Goal: Task Accomplishment & Management: Complete application form

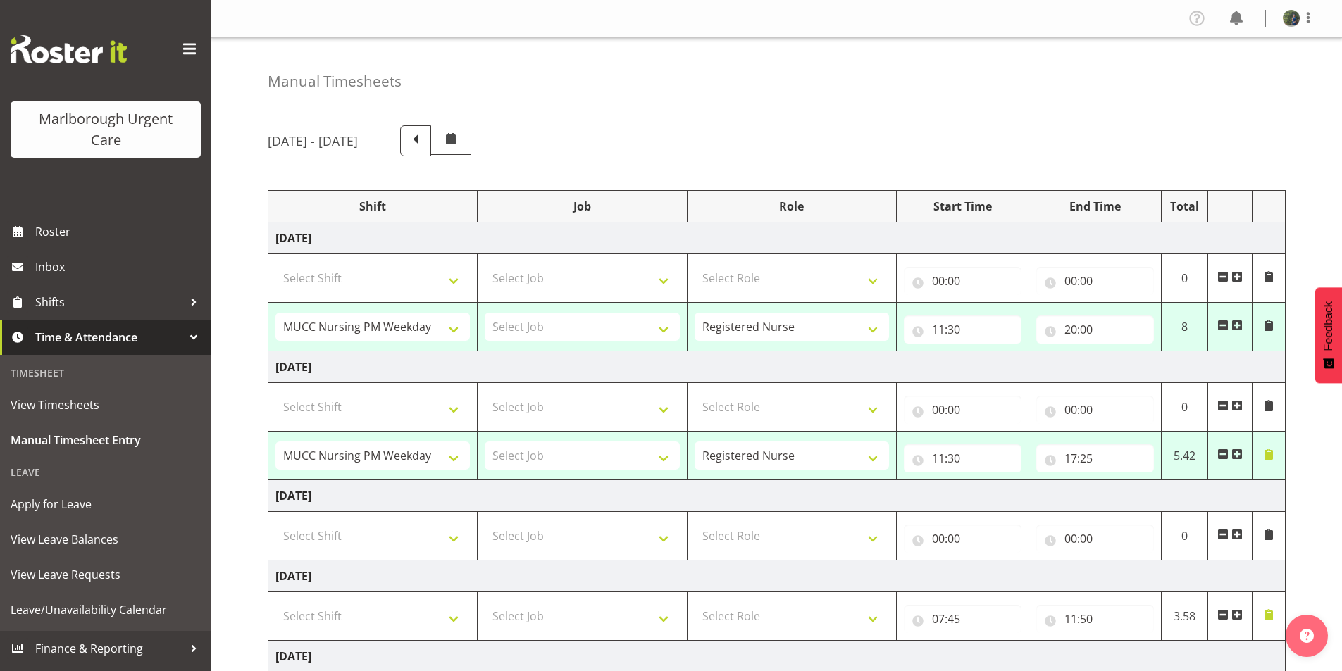
select select "80893"
select select "80894"
select select "1562"
select select "80894"
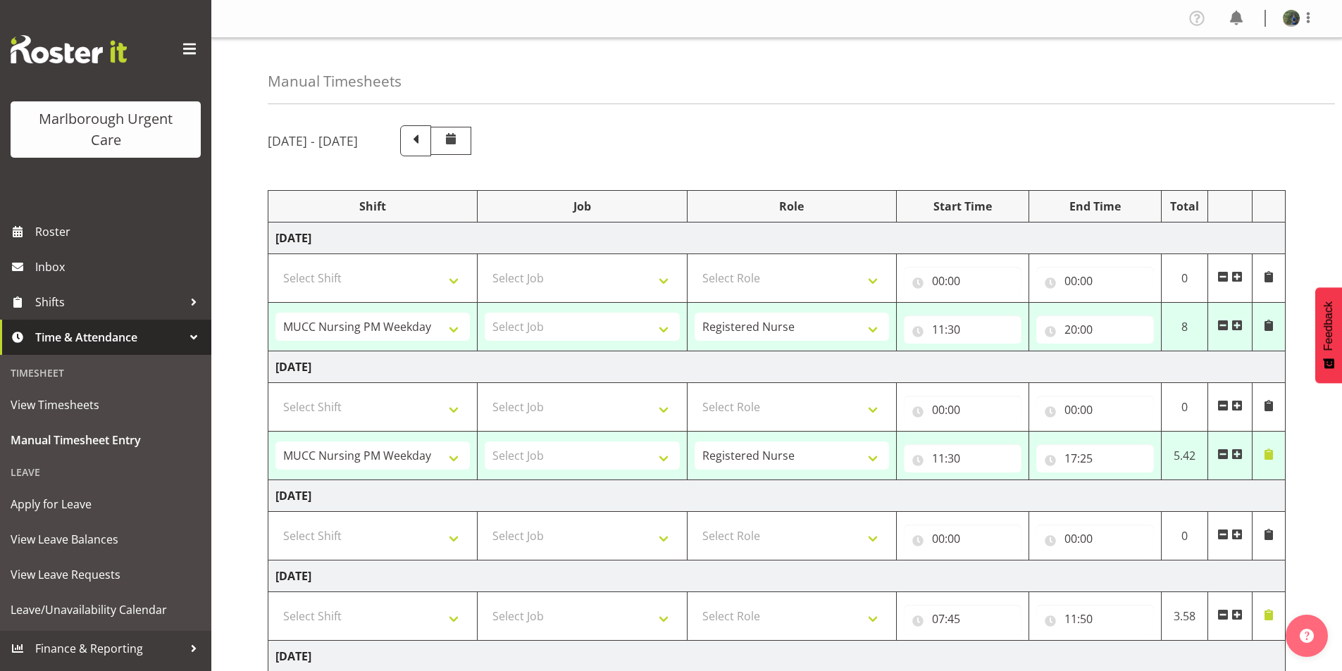
select select "1562"
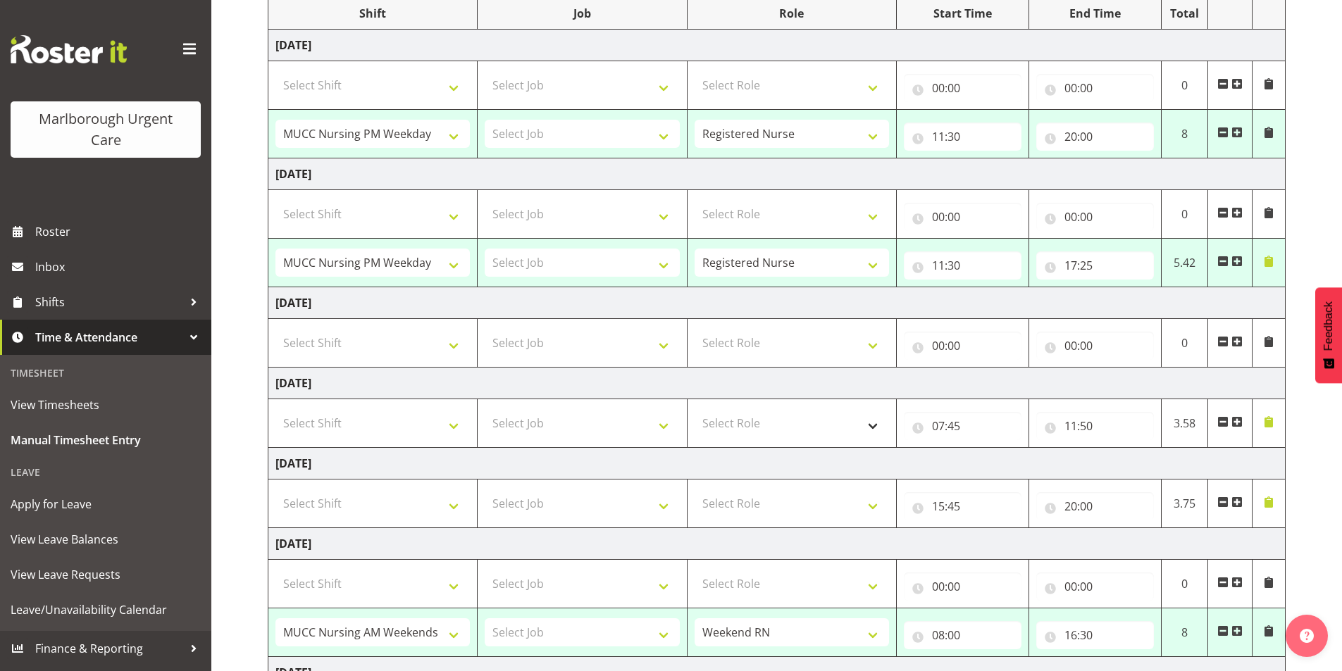
scroll to position [186, 0]
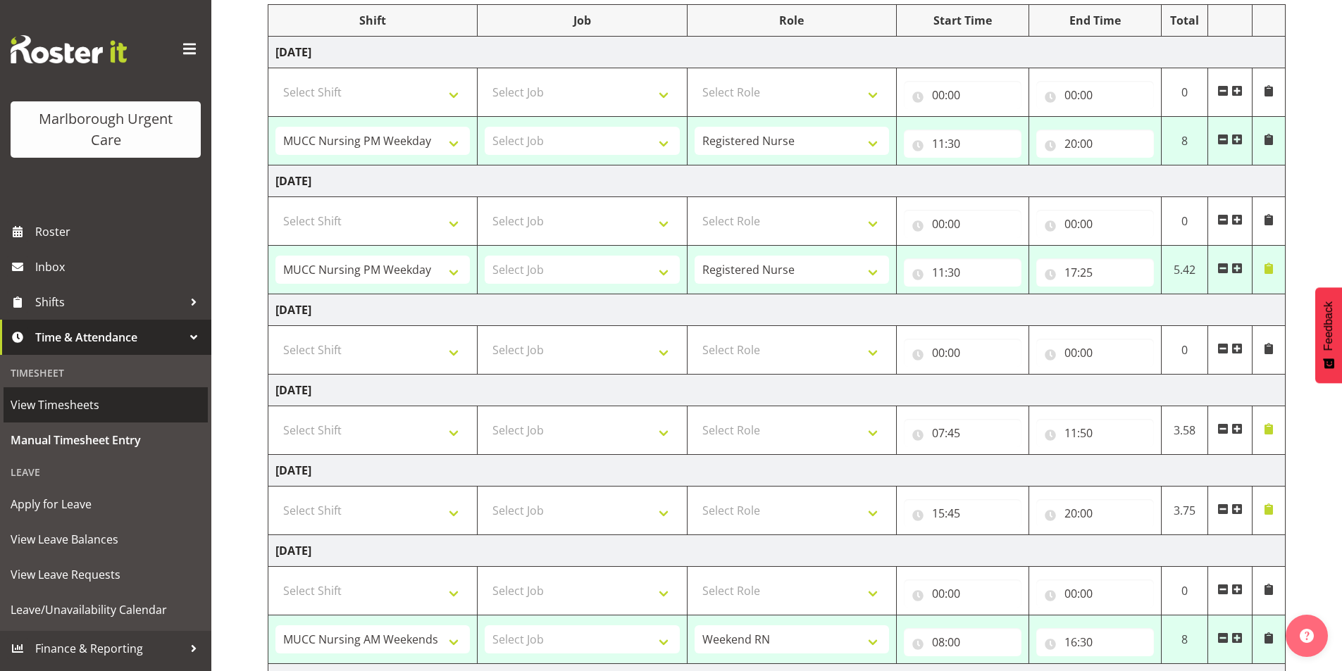
click at [87, 404] on span "View Timesheets" at bounding box center [106, 404] width 190 height 21
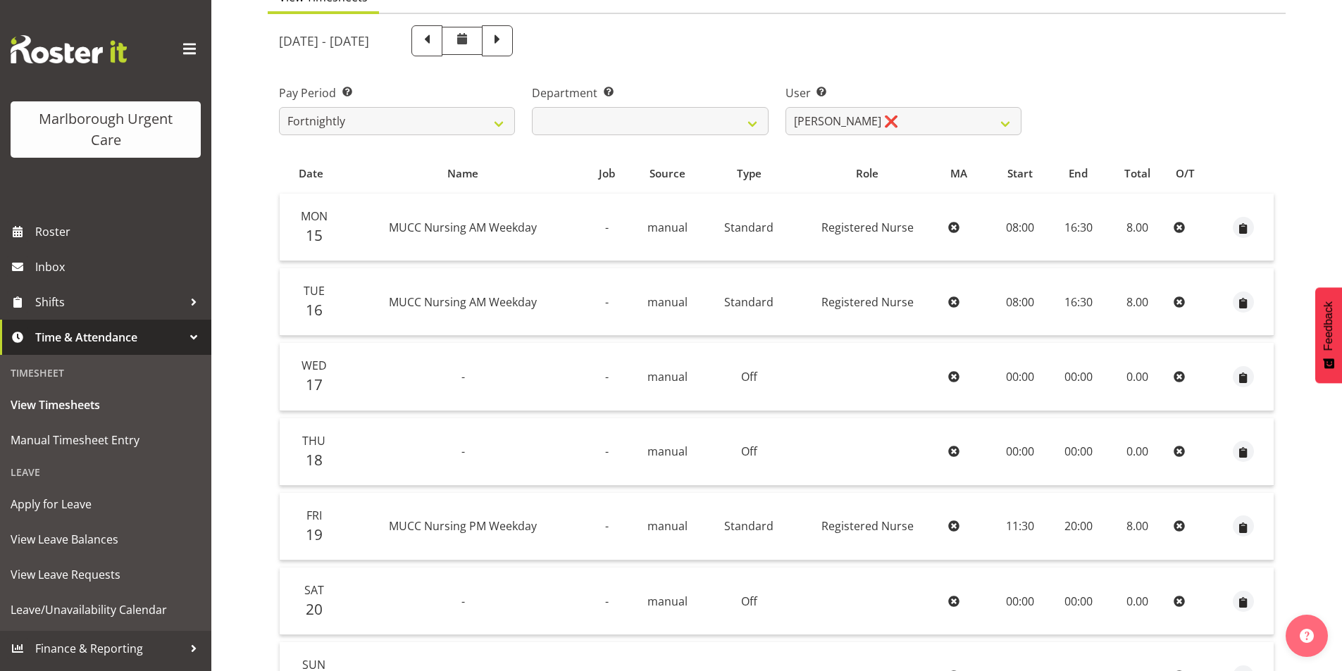
scroll to position [141, 0]
click at [513, 51] on span at bounding box center [497, 42] width 31 height 31
select select
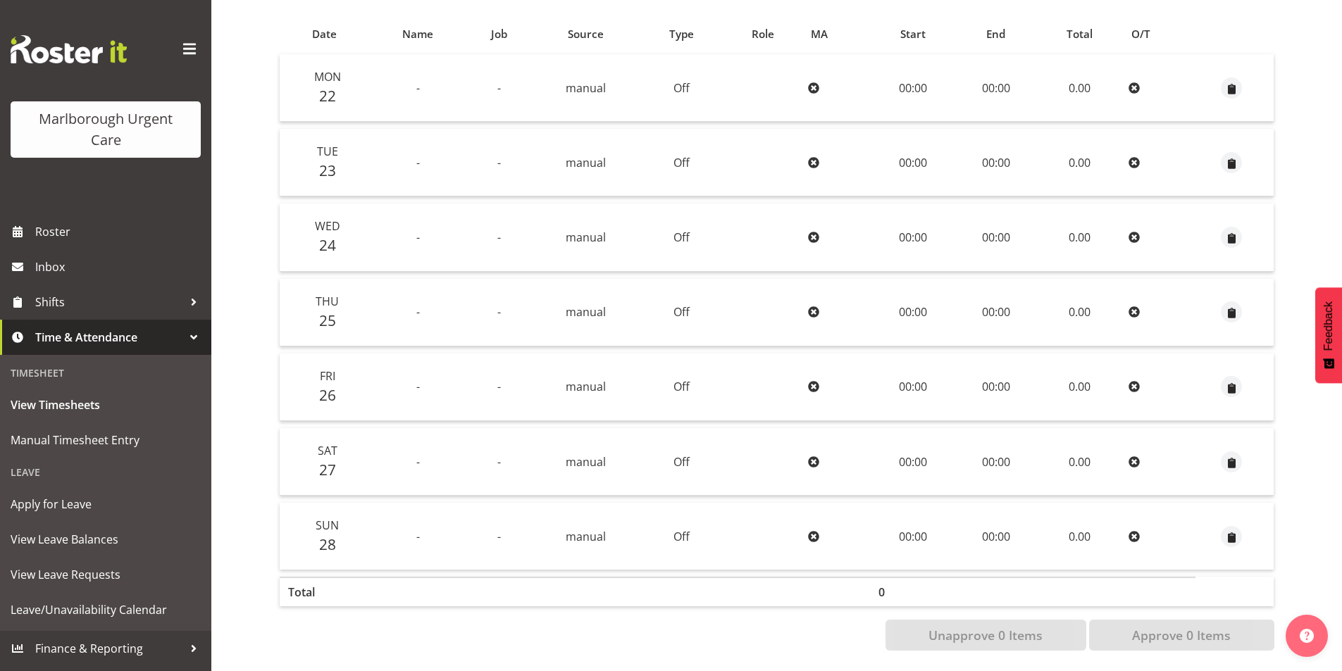
scroll to position [294, 0]
click at [108, 435] on span "Manual Timesheet Entry" at bounding box center [106, 440] width 190 height 21
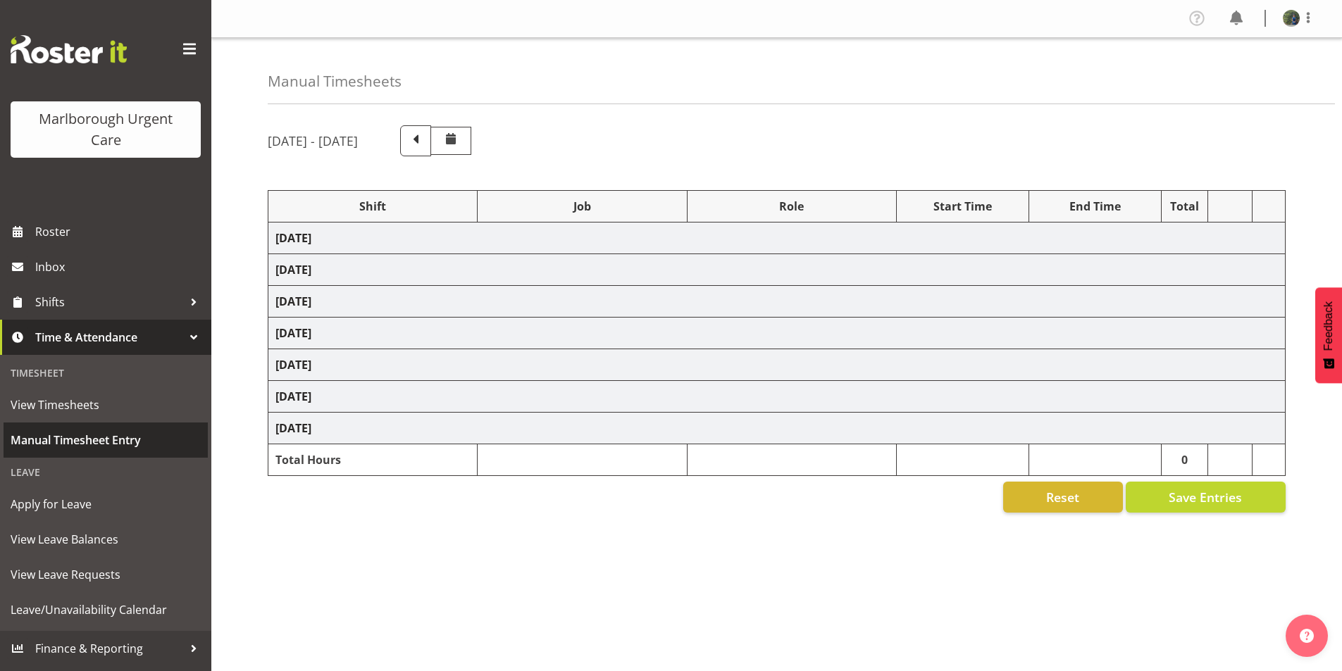
select select "80893"
select select "80894"
select select "1562"
select select "80894"
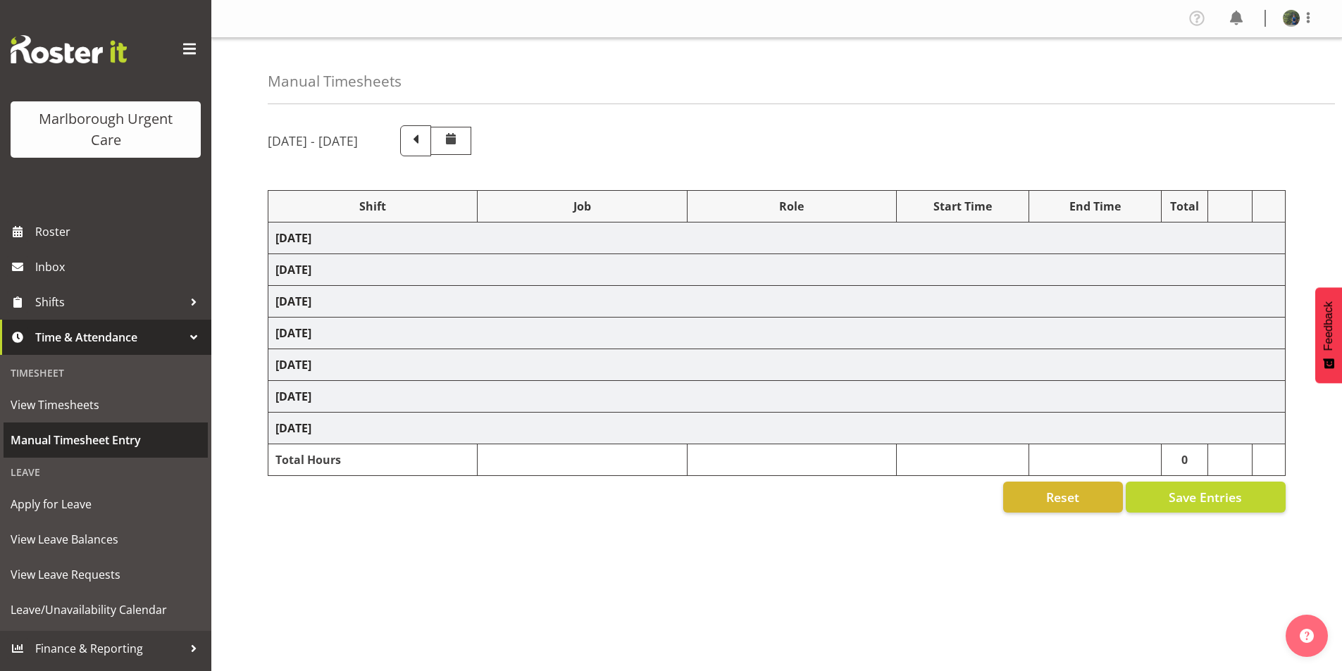
select select "1562"
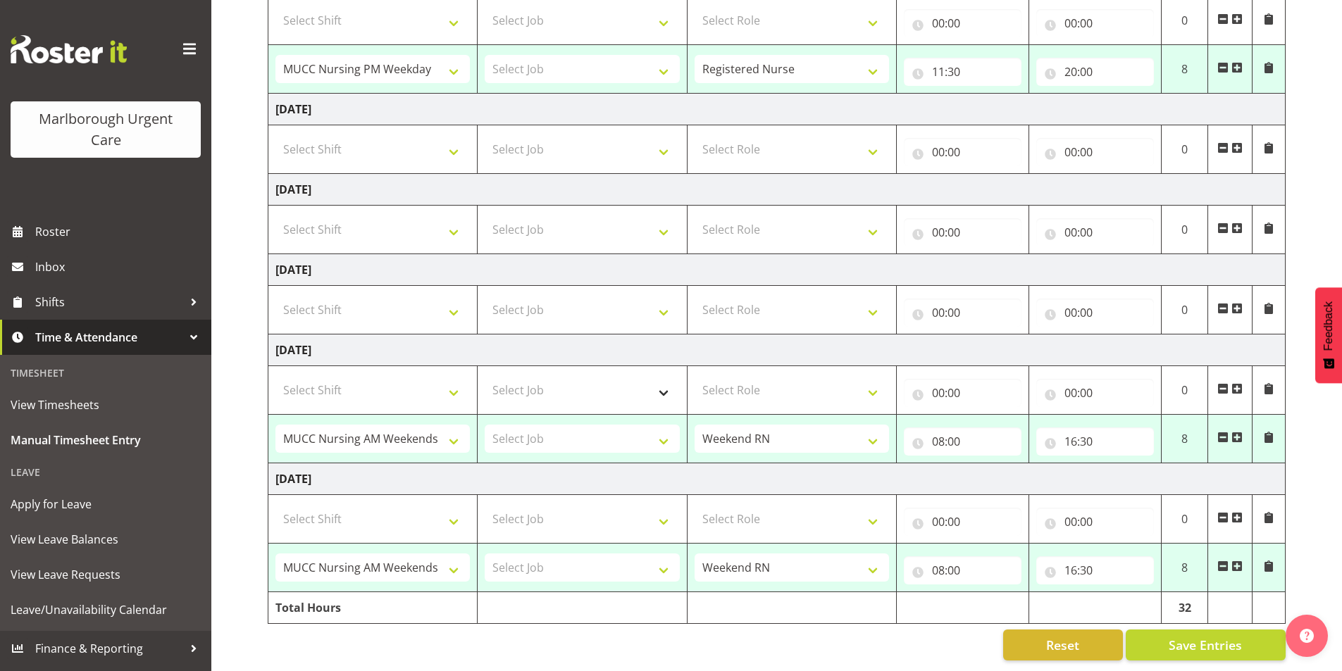
scroll to position [397, 0]
click at [1234, 303] on span at bounding box center [1236, 308] width 11 height 11
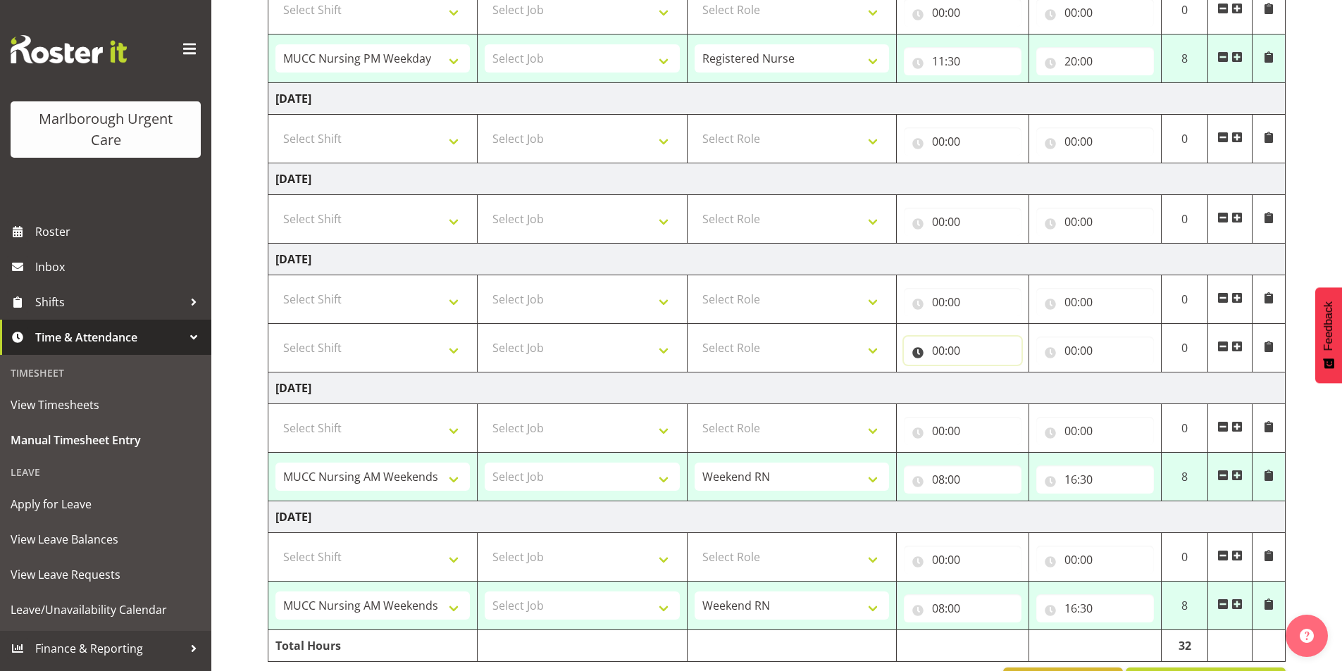
click at [937, 349] on input "00:00" at bounding box center [963, 351] width 118 height 28
click at [991, 385] on select "00 01 02 03 04 05 06 07 08 09 10 11 12 13 14 15 16 17 18 19 20 21 22 23" at bounding box center [1000, 387] width 32 height 28
select select "15"
click at [984, 373] on select "00 01 02 03 04 05 06 07 08 09 10 11 12 13 14 15 16 17 18 19 20 21 22 23" at bounding box center [1000, 387] width 32 height 28
type input "15:00"
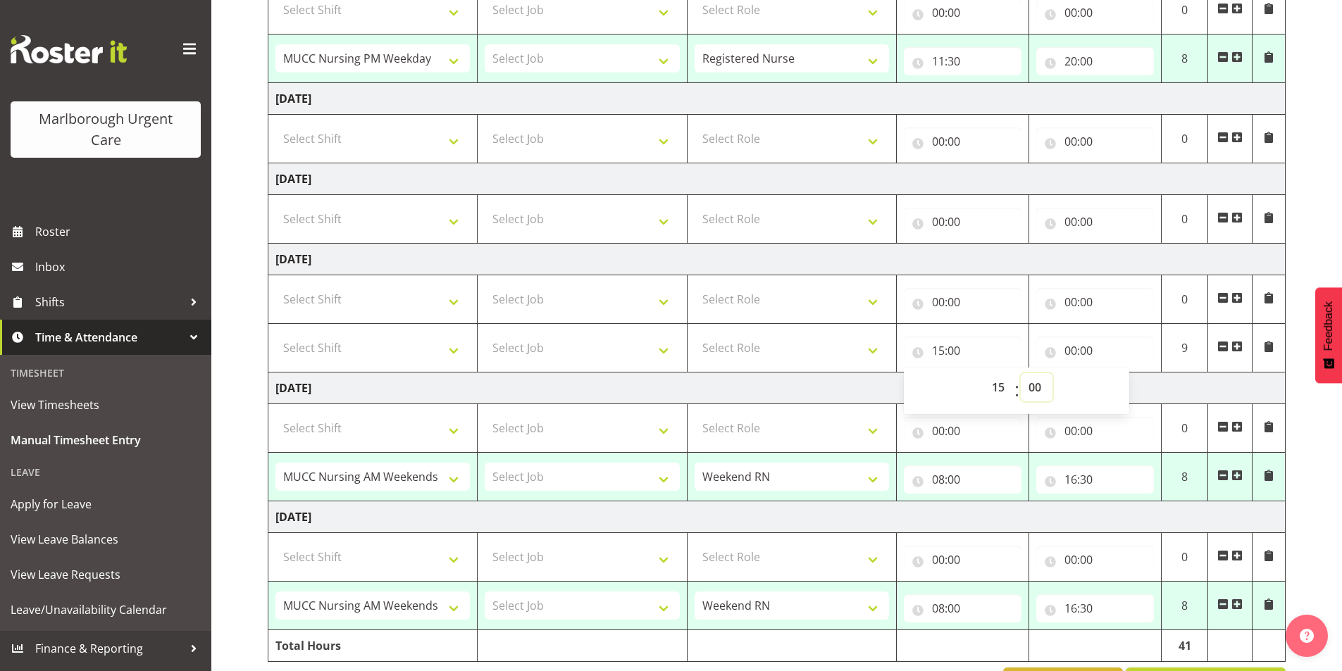
click at [1037, 389] on select "00 01 02 03 04 05 06 07 08 09 10 11 12 13 14 15 16 17 18 19 20 21 22 23 24 25 2…" at bounding box center [1036, 387] width 32 height 28
select select "45"
click at [1020, 373] on select "00 01 02 03 04 05 06 07 08 09 10 11 12 13 14 15 16 17 18 19 20 21 22 23 24 25 2…" at bounding box center [1036, 387] width 32 height 28
type input "15:45"
click at [1085, 355] on input "00:00" at bounding box center [1095, 351] width 118 height 28
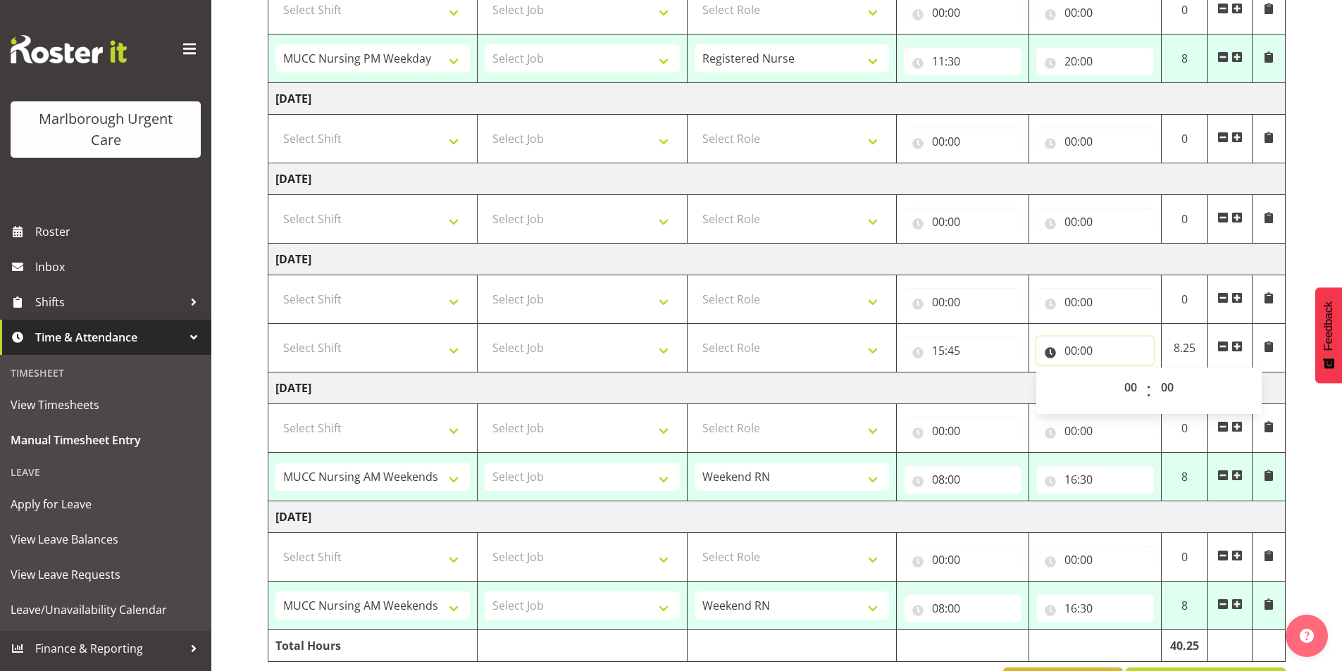
click at [1070, 354] on input "00:00" at bounding box center [1095, 351] width 118 height 28
click at [1070, 352] on input "00:00" at bounding box center [1095, 351] width 118 height 28
click at [1128, 389] on select "00 01 02 03 04 05 06 07 08 09 10 11 12 13 14 15 16 17 18 19 20 21 22 23" at bounding box center [1132, 387] width 32 height 28
select select "20"
click at [1116, 373] on select "00 01 02 03 04 05 06 07 08 09 10 11 12 13 14 15 16 17 18 19 20 21 22 23" at bounding box center [1132, 387] width 32 height 28
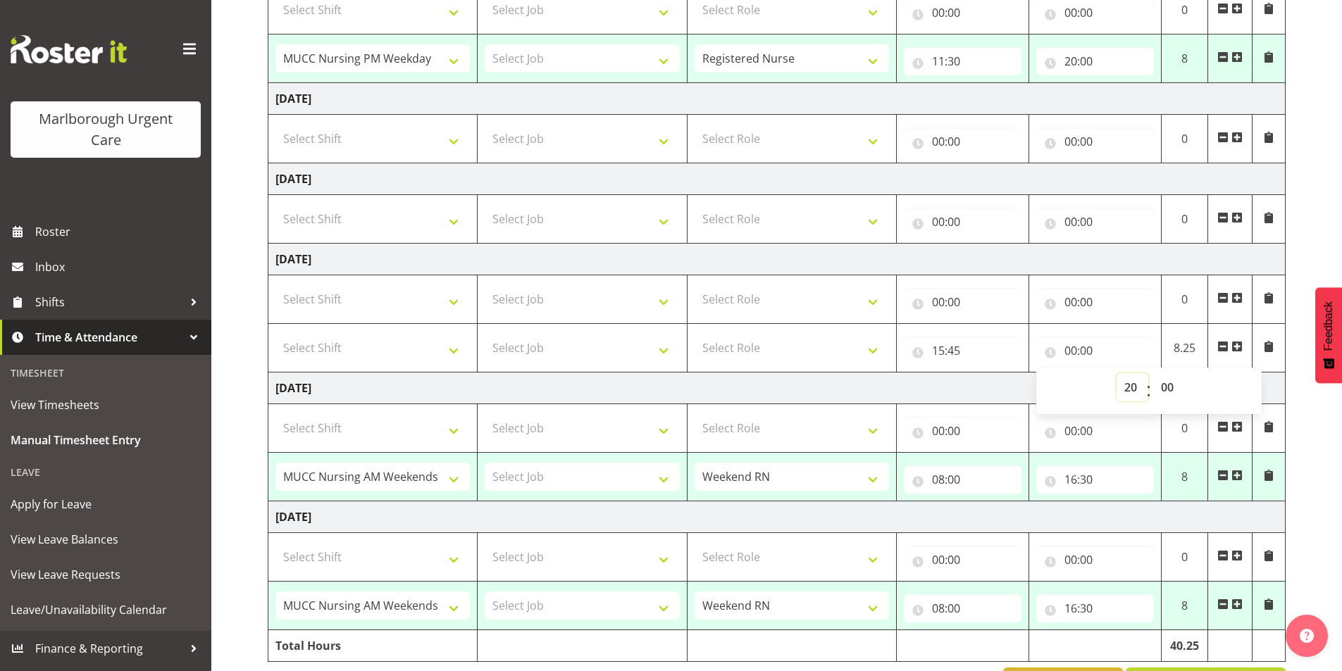
type input "20:00"
click at [980, 382] on td "[DATE]" at bounding box center [776, 389] width 1017 height 32
click at [1268, 346] on span at bounding box center [1268, 346] width 11 height 11
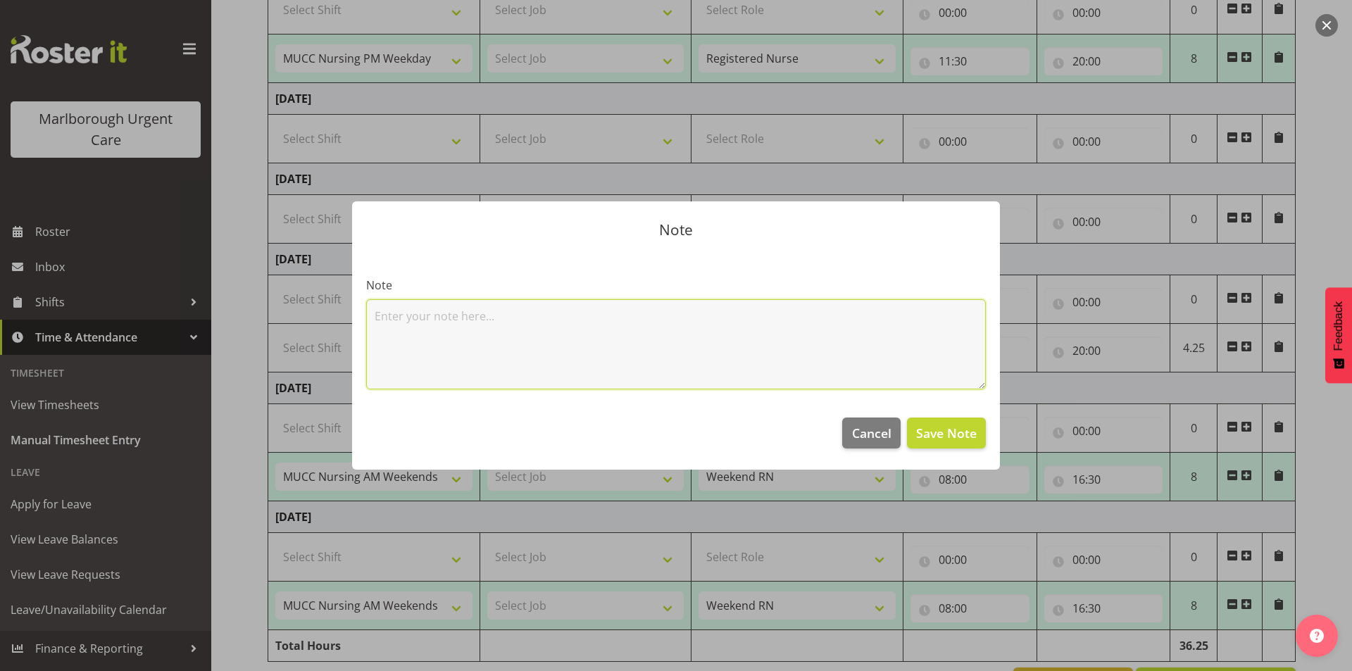
click at [550, 372] on textarea at bounding box center [676, 344] width 620 height 90
type textarea "no breaks taken"
click at [946, 434] on span "Save Note" at bounding box center [946, 433] width 61 height 18
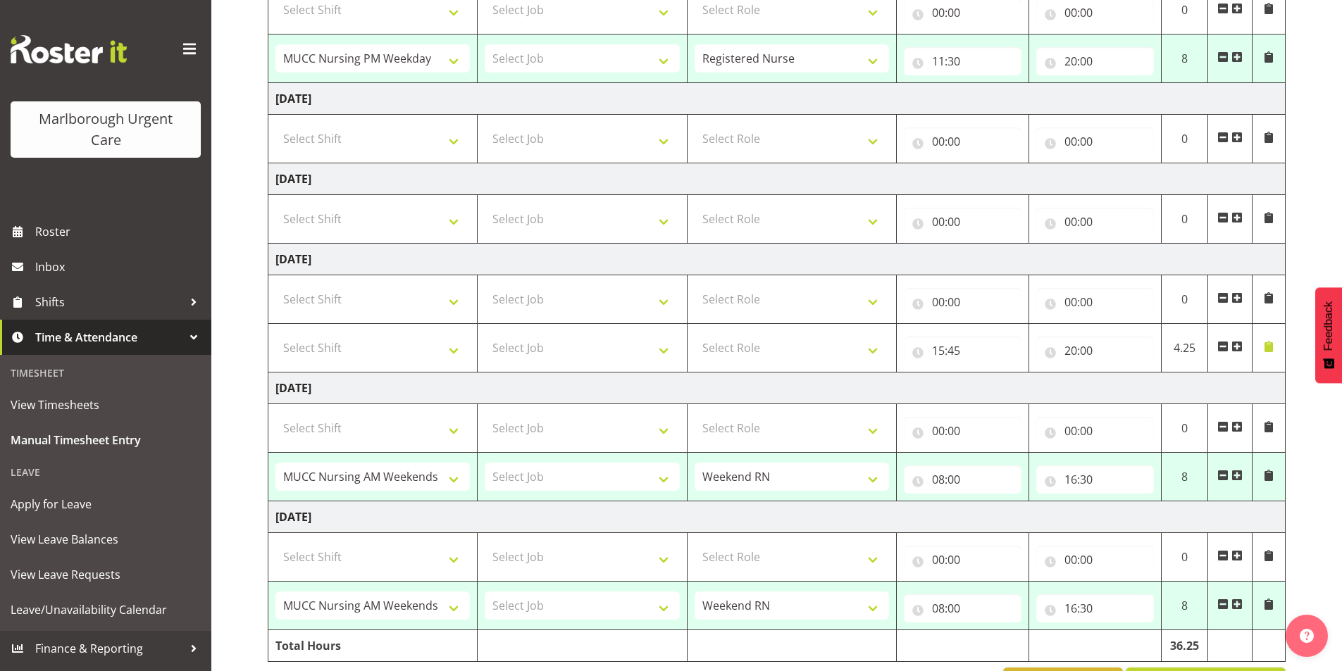
click at [956, 392] on td "[DATE]" at bounding box center [776, 389] width 1017 height 32
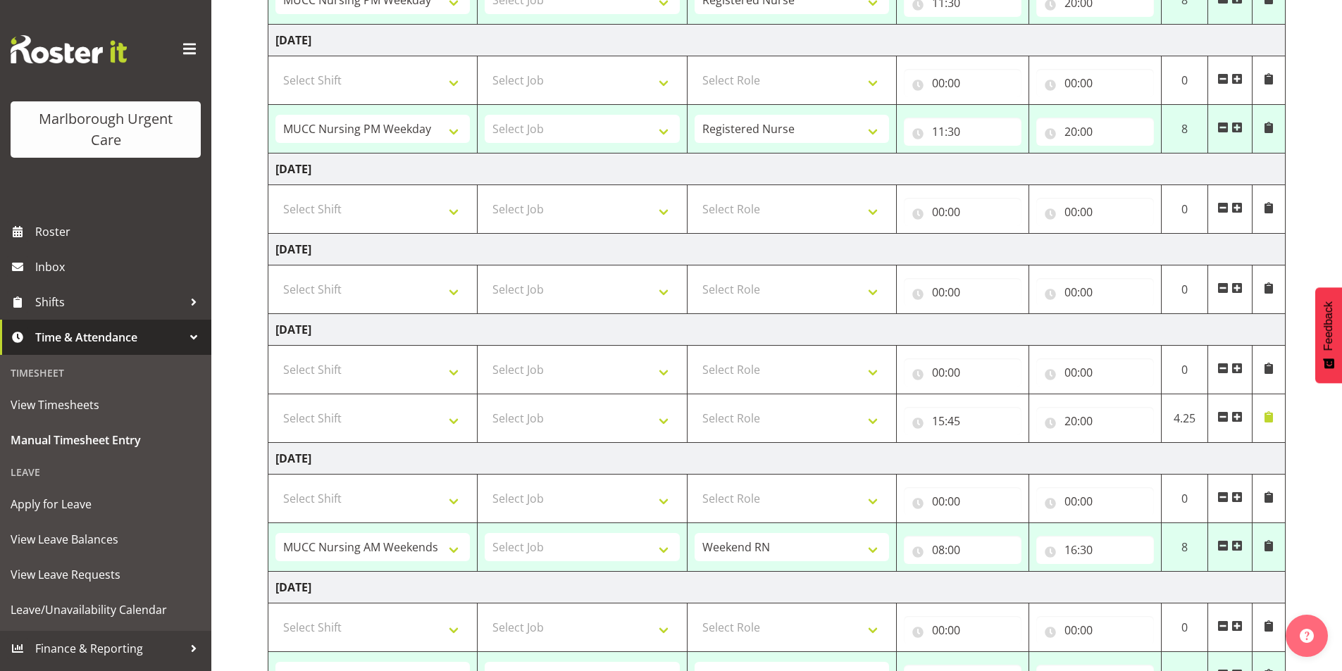
click at [1241, 287] on span at bounding box center [1236, 287] width 11 height 11
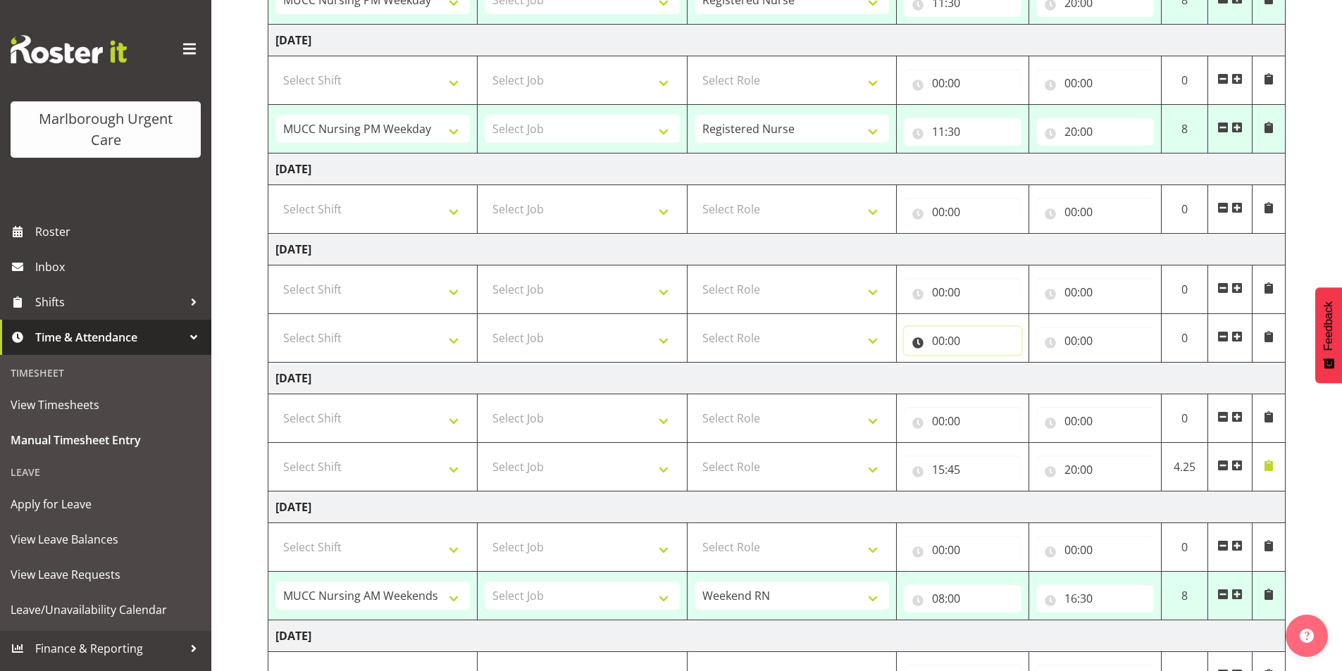
click at [937, 341] on input "00:00" at bounding box center [963, 341] width 118 height 28
click at [991, 377] on select "00 01 02 03 04 05 06 07 08 09 10 11 12 13 14 15 16 17 18 19 20 21 22 23" at bounding box center [1000, 377] width 32 height 28
select select "7"
click at [984, 363] on select "00 01 02 03 04 05 06 07 08 09 10 11 12 13 14 15 16 17 18 19 20 21 22 23" at bounding box center [1000, 377] width 32 height 28
type input "07:00"
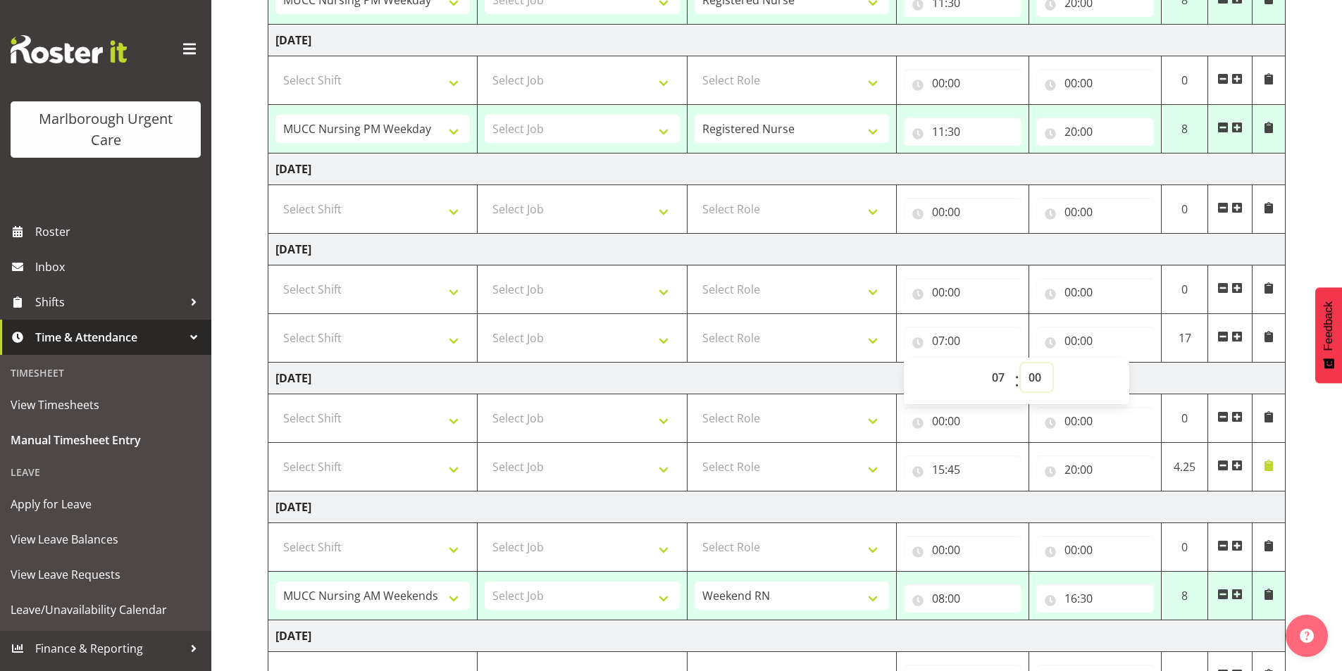
click at [1038, 381] on select "00 01 02 03 04 05 06 07 08 09 10 11 12 13 14 15 16 17 18 19 20 21 22 23 24 25 2…" at bounding box center [1036, 377] width 32 height 28
select select "45"
click at [1020, 363] on select "00 01 02 03 04 05 06 07 08 09 10 11 12 13 14 15 16 17 18 19 20 21 22 23 24 25 2…" at bounding box center [1036, 377] width 32 height 28
type input "07:45"
click at [1061, 375] on div "00 01 02 03 04 05 06 07 08 09 10 11 12 13 14 15 16 17 18 19 20 21 22 23 : 00 01…" at bounding box center [1016, 380] width 225 height 35
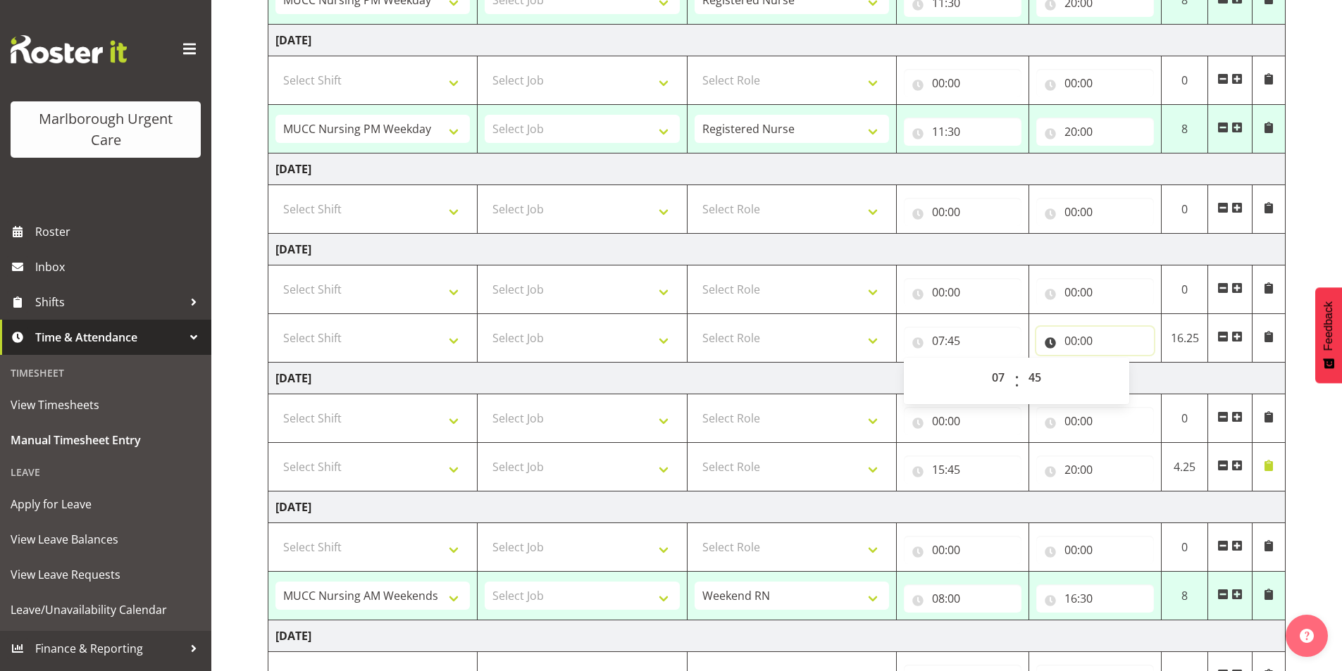
click at [1089, 342] on input "00:00" at bounding box center [1095, 341] width 118 height 28
click at [1125, 378] on select "00 01 02 03 04 05 06 07 08 09 10 11 12 13 14 15 16 17 18 19 20 21 22 23" at bounding box center [1132, 377] width 32 height 28
select select "11"
click at [1116, 363] on select "00 01 02 03 04 05 06 07 08 09 10 11 12 13 14 15 16 17 18 19 20 21 22 23" at bounding box center [1132, 377] width 32 height 28
type input "11:00"
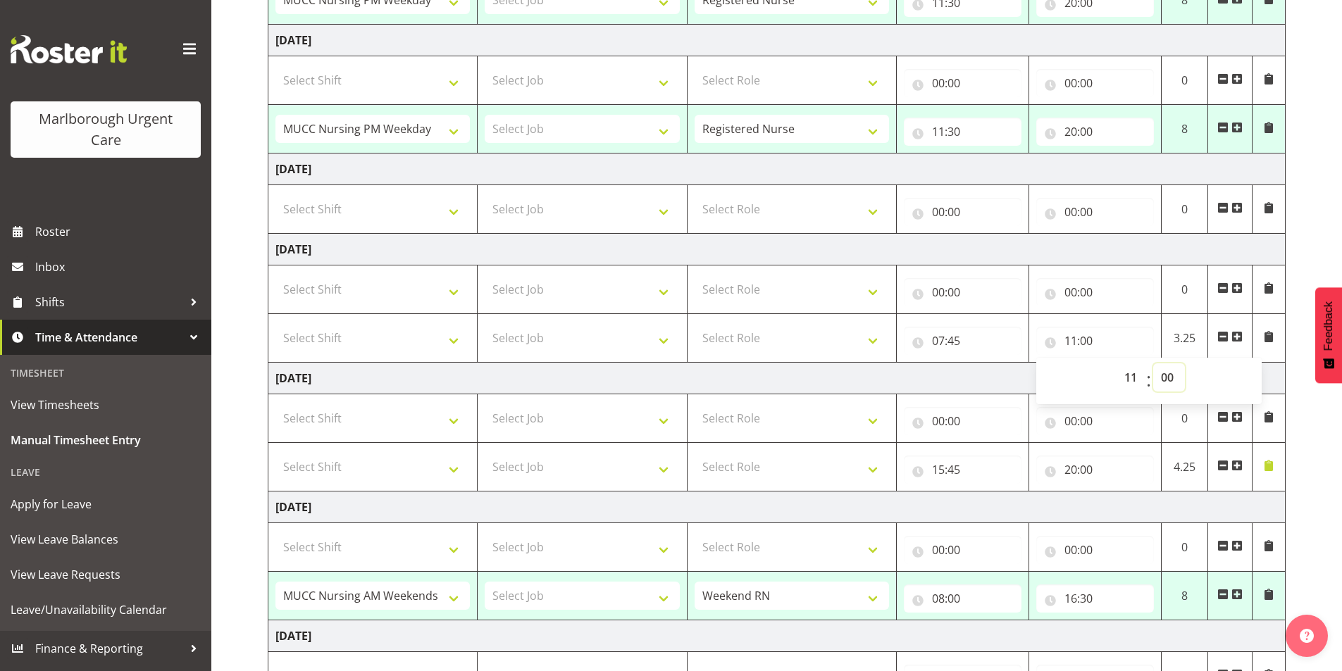
click at [1167, 379] on select "00 01 02 03 04 05 06 07 08 09 10 11 12 13 14 15 16 17 18 19 20 21 22 23 24 25 2…" at bounding box center [1169, 377] width 32 height 28
select select "30"
click at [1153, 363] on select "00 01 02 03 04 05 06 07 08 09 10 11 12 13 14 15 16 17 18 19 20 21 22 23 24 25 2…" at bounding box center [1169, 377] width 32 height 28
type input "11:30"
click at [927, 377] on td "[DATE]" at bounding box center [776, 379] width 1017 height 32
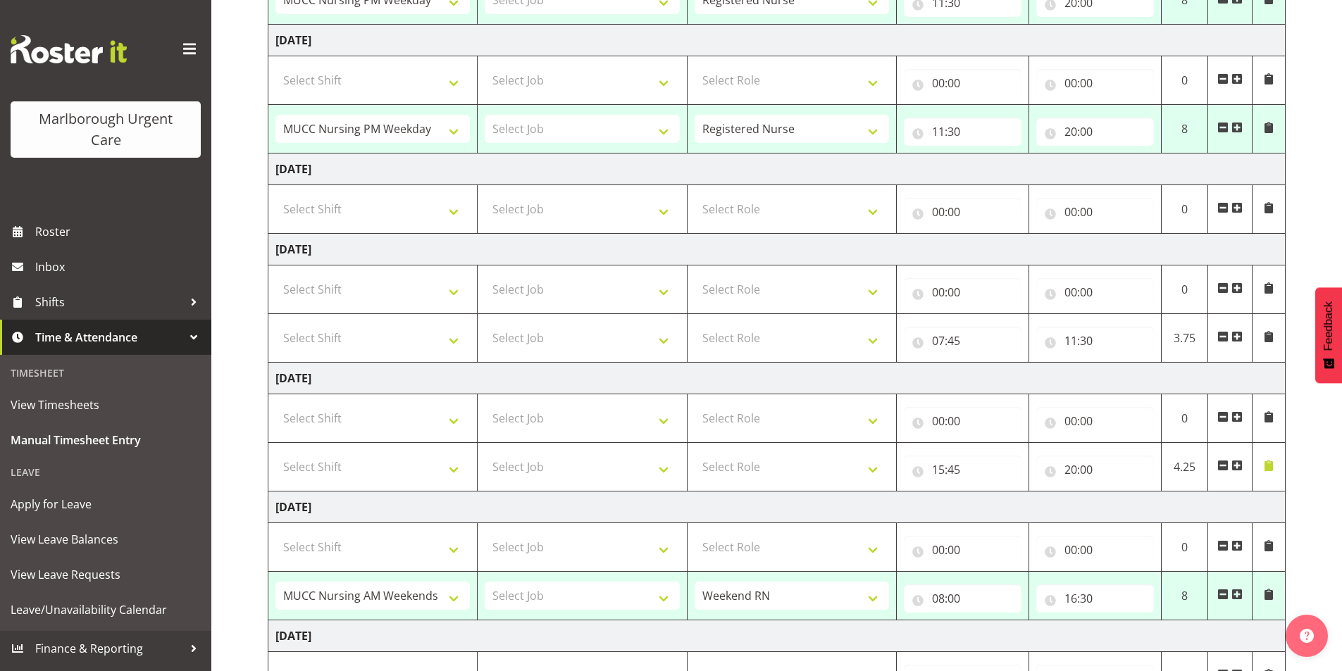
click at [1263, 334] on span at bounding box center [1268, 336] width 11 height 11
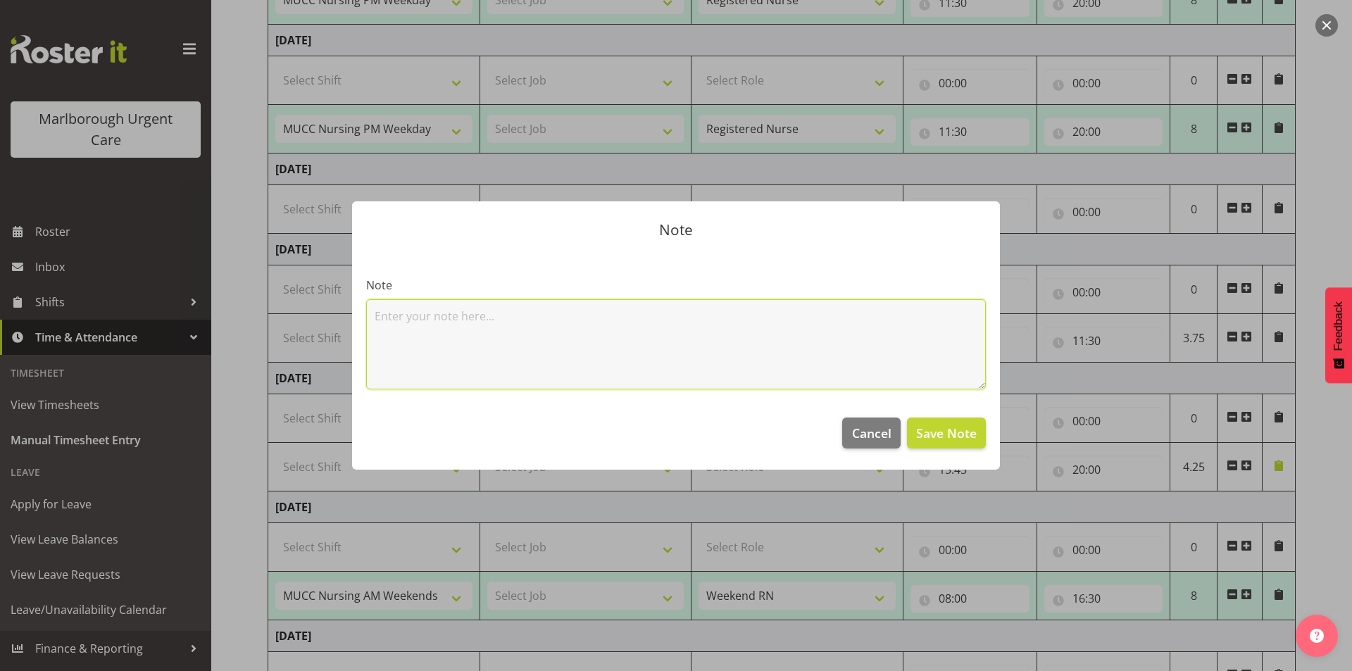
click at [739, 354] on textarea at bounding box center [676, 344] width 620 height 90
type textarea "no breaks taken"
click at [952, 430] on span "Save Note" at bounding box center [946, 433] width 61 height 18
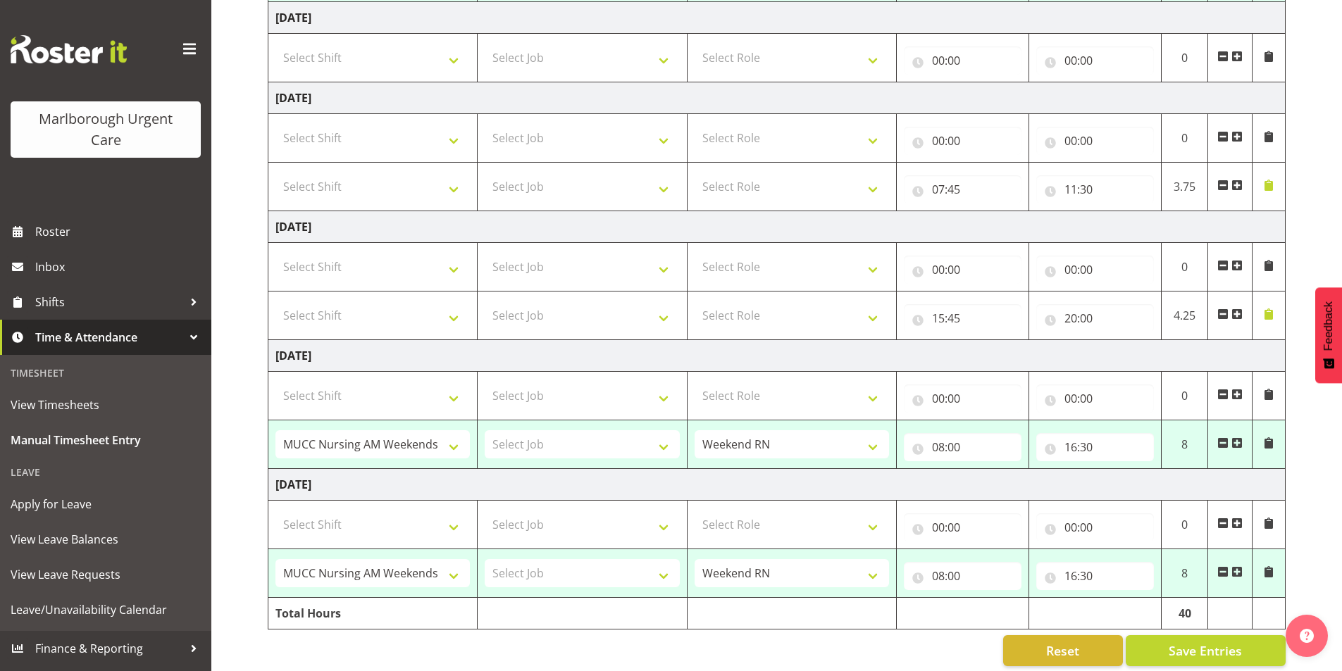
scroll to position [494, 0]
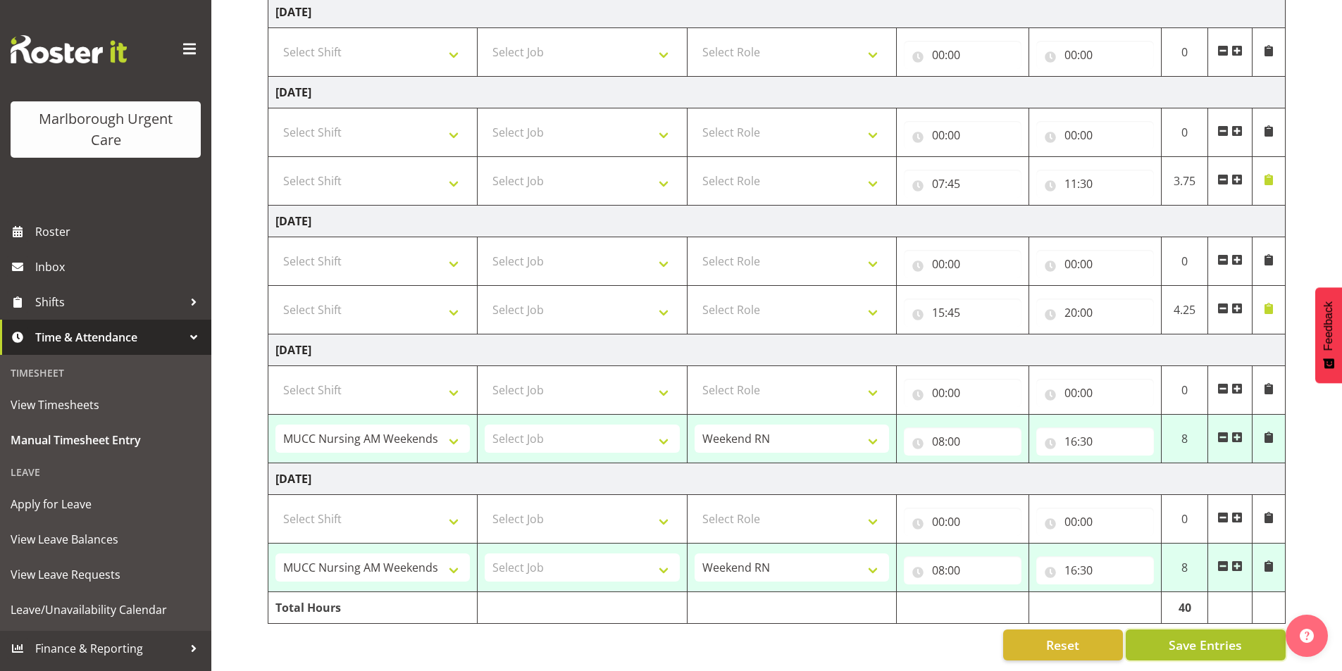
click at [1194, 637] on span "Save Entries" at bounding box center [1204, 645] width 73 height 18
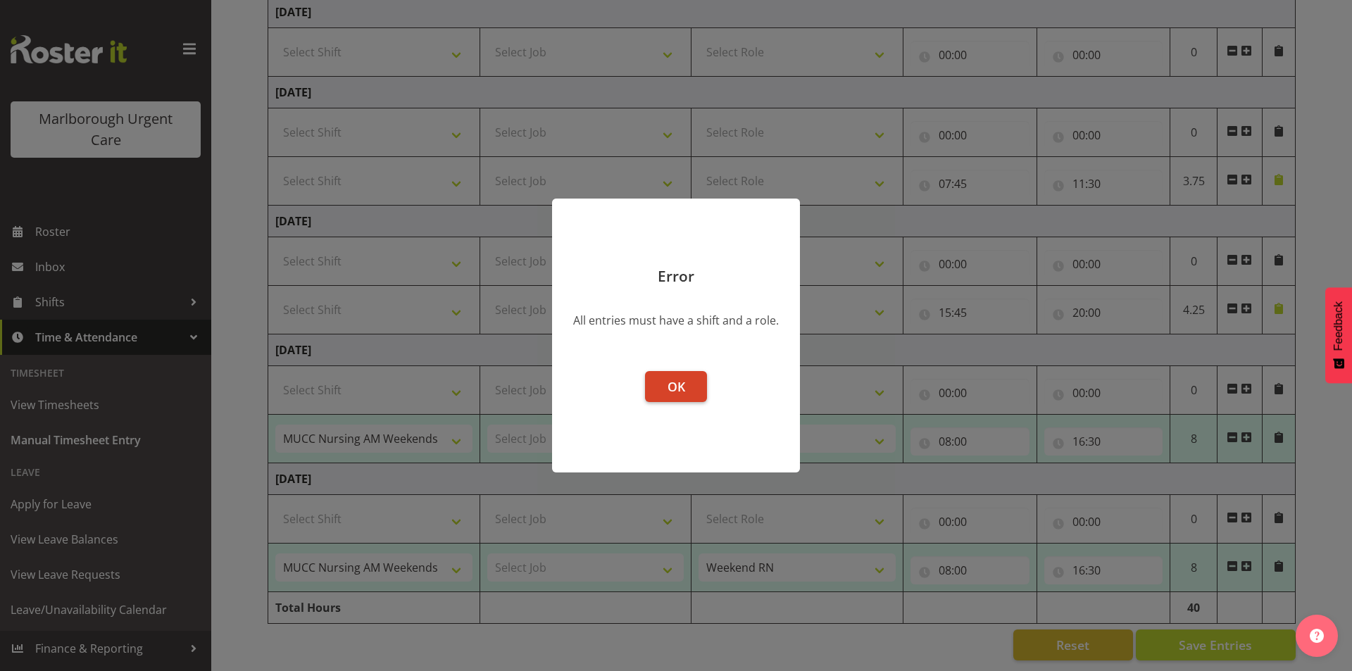
click at [663, 389] on button "OK" at bounding box center [676, 386] width 62 height 31
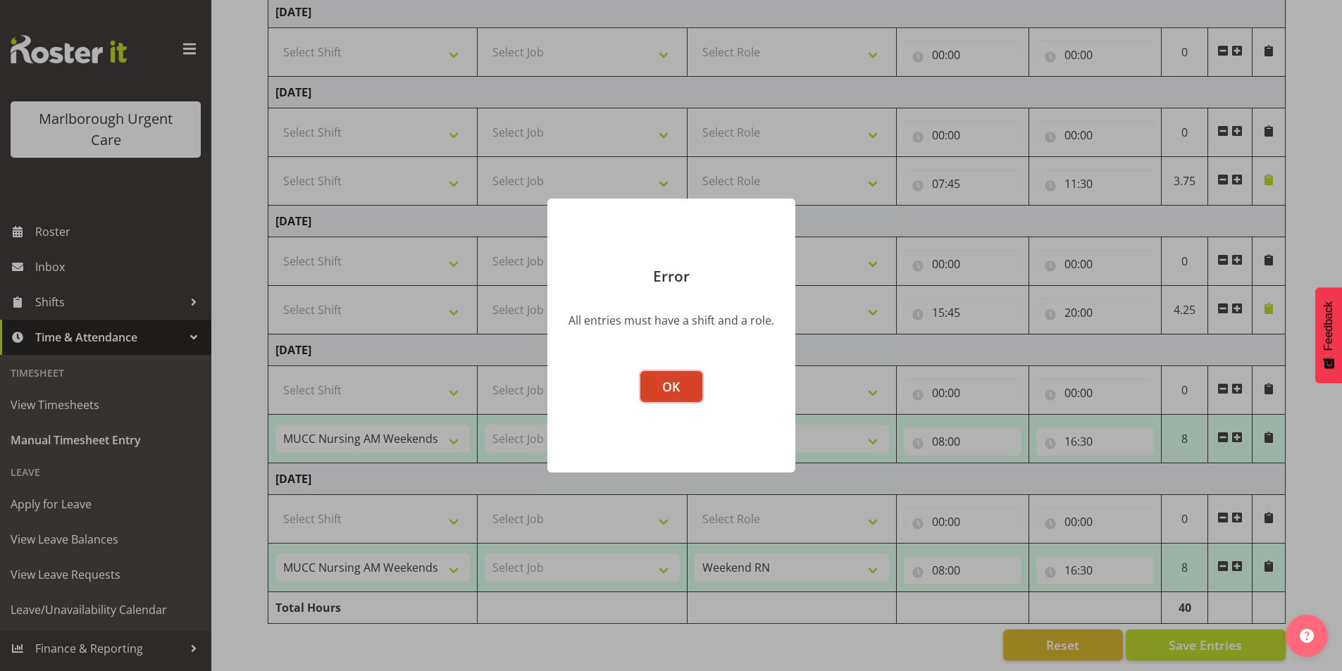
click at [670, 396] on button "OK" at bounding box center [671, 386] width 62 height 31
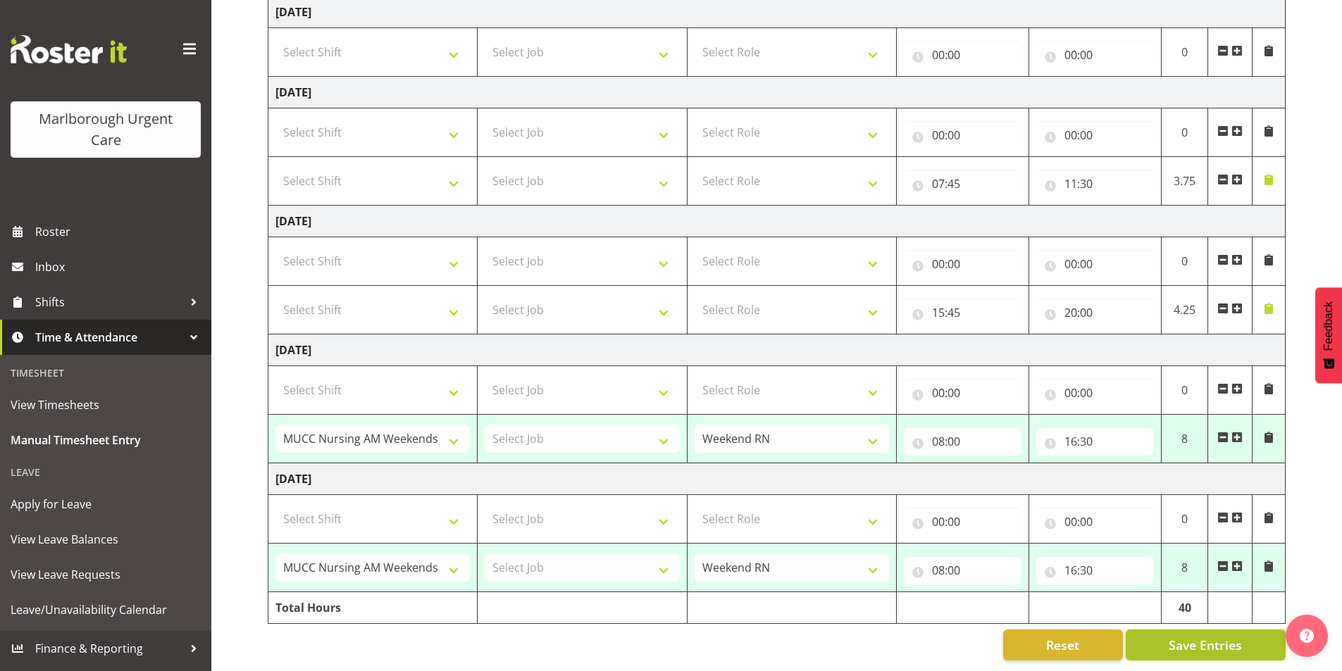
click at [1199, 639] on span "Save Entries" at bounding box center [1204, 645] width 73 height 18
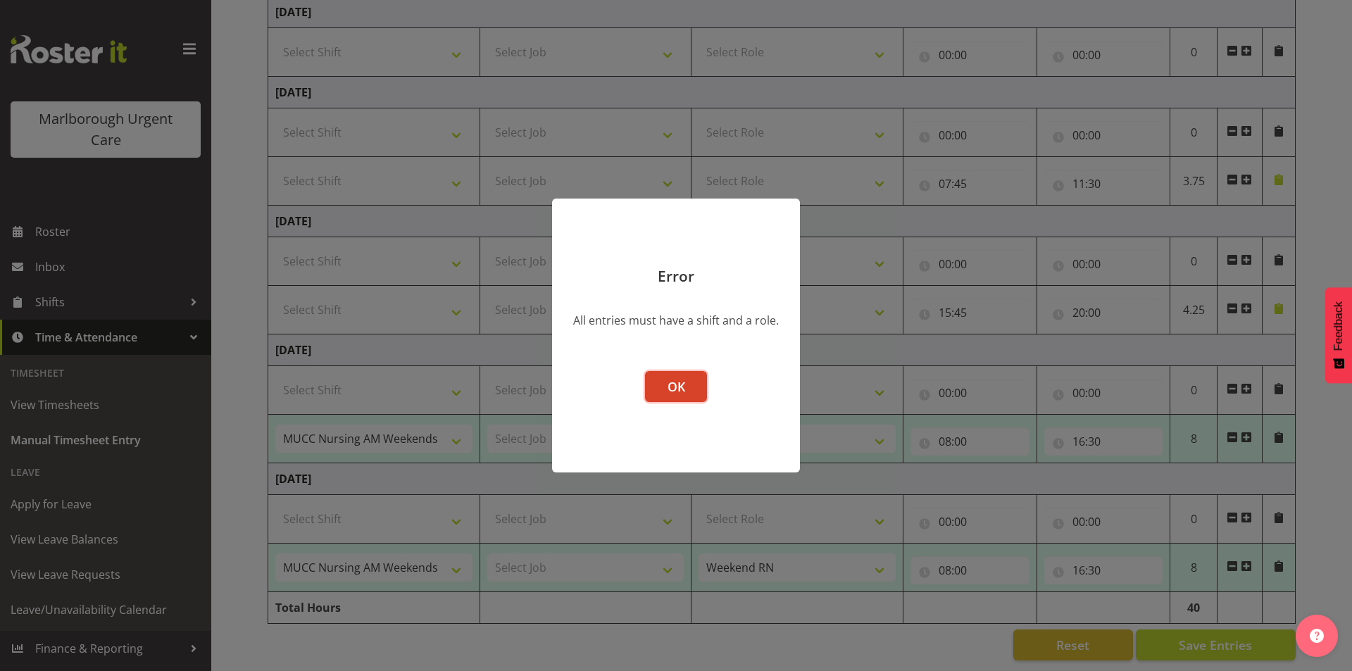
click at [679, 388] on span "OK" at bounding box center [677, 386] width 18 height 17
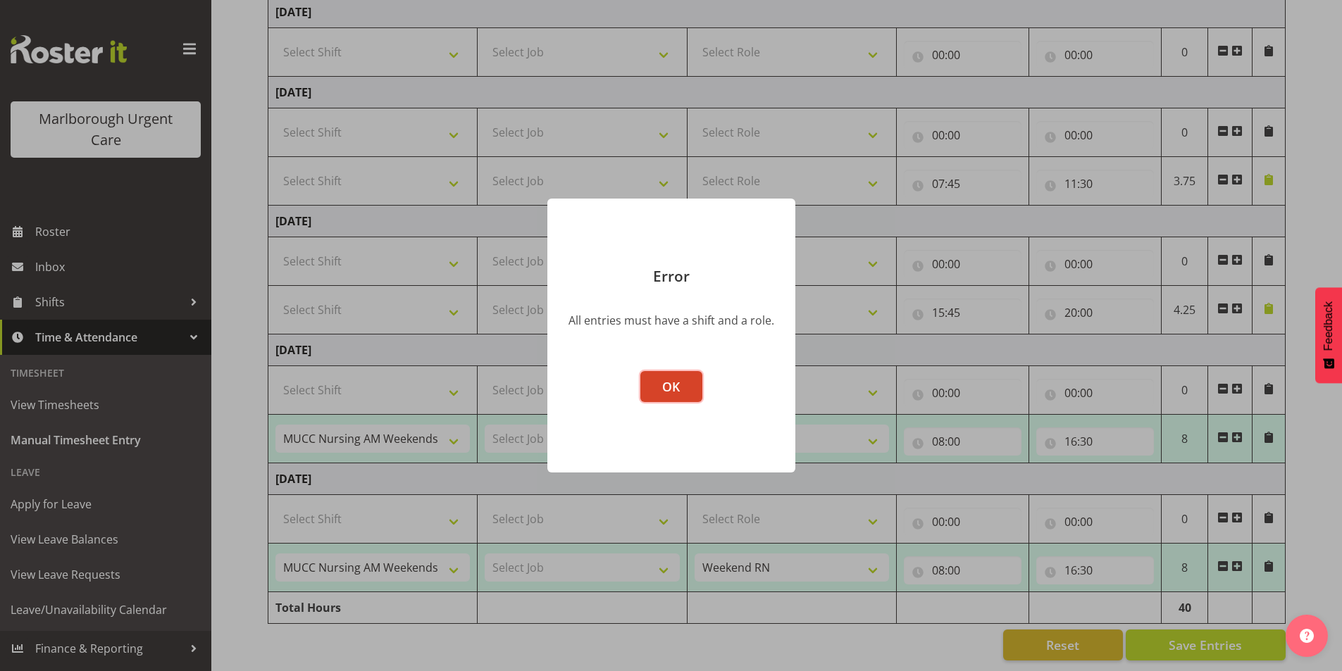
click at [673, 384] on span "OK" at bounding box center [671, 386] width 18 height 17
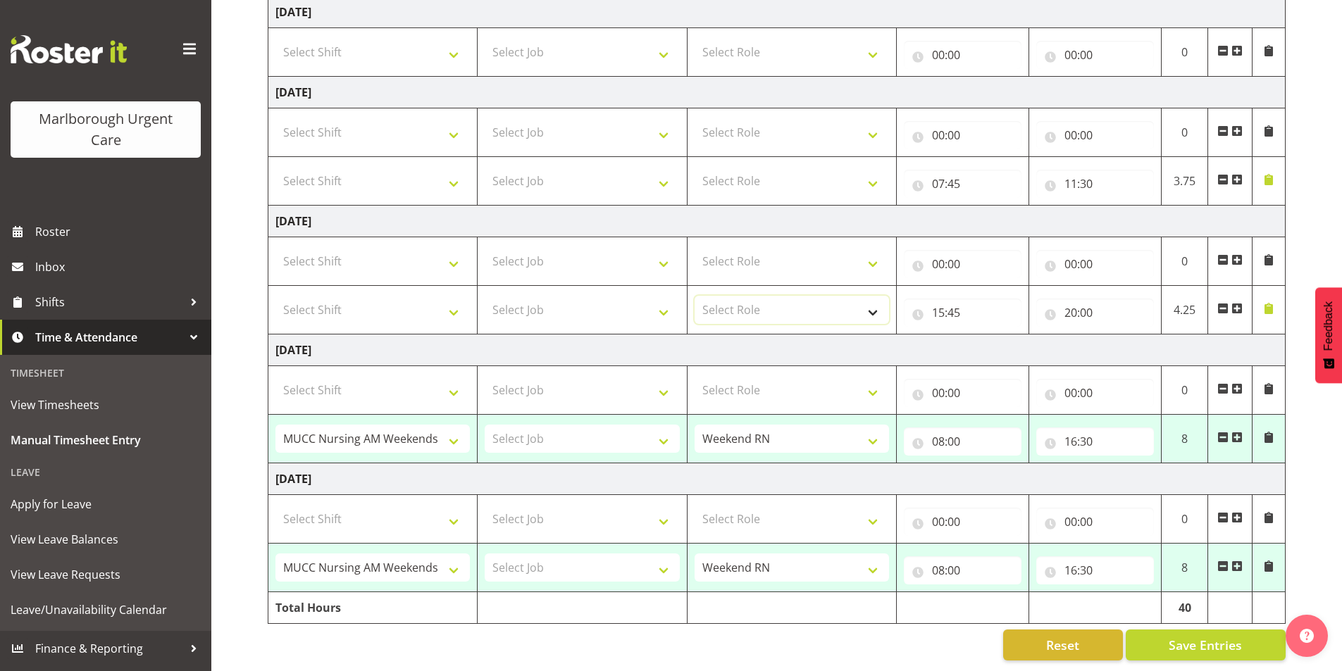
click at [865, 301] on select "Select Role Registered Nurse Weekend RN" at bounding box center [791, 310] width 194 height 28
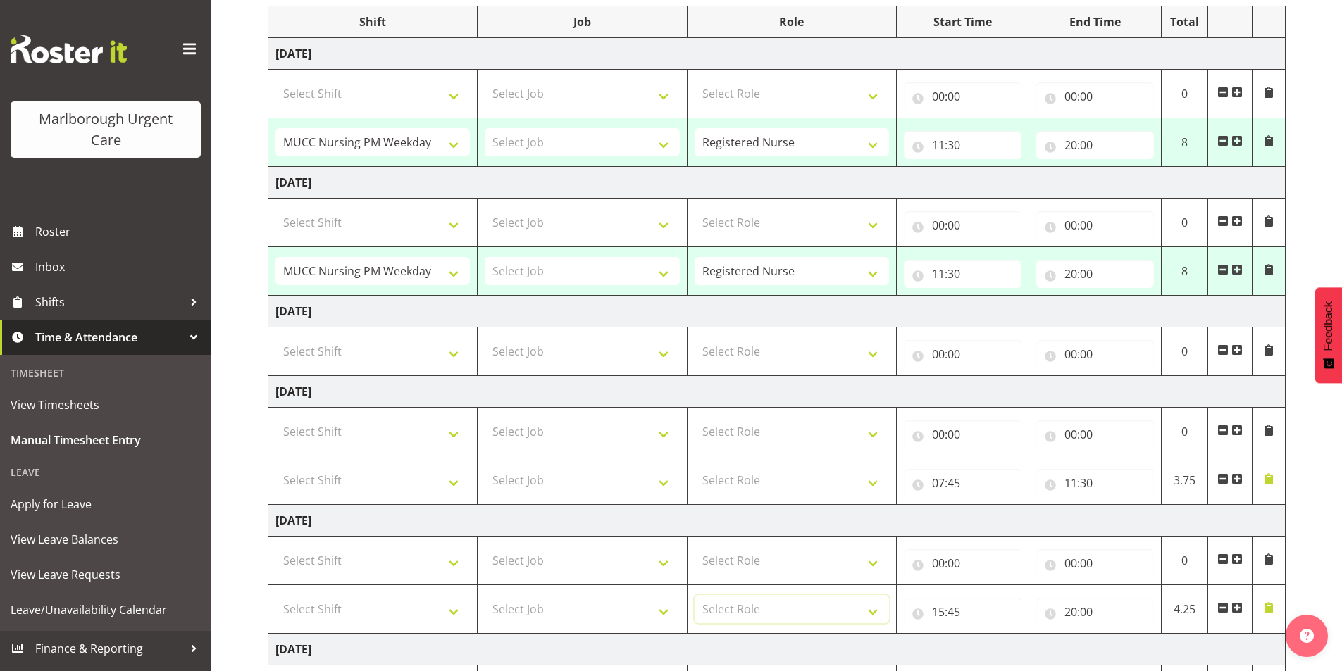
scroll to position [213, 0]
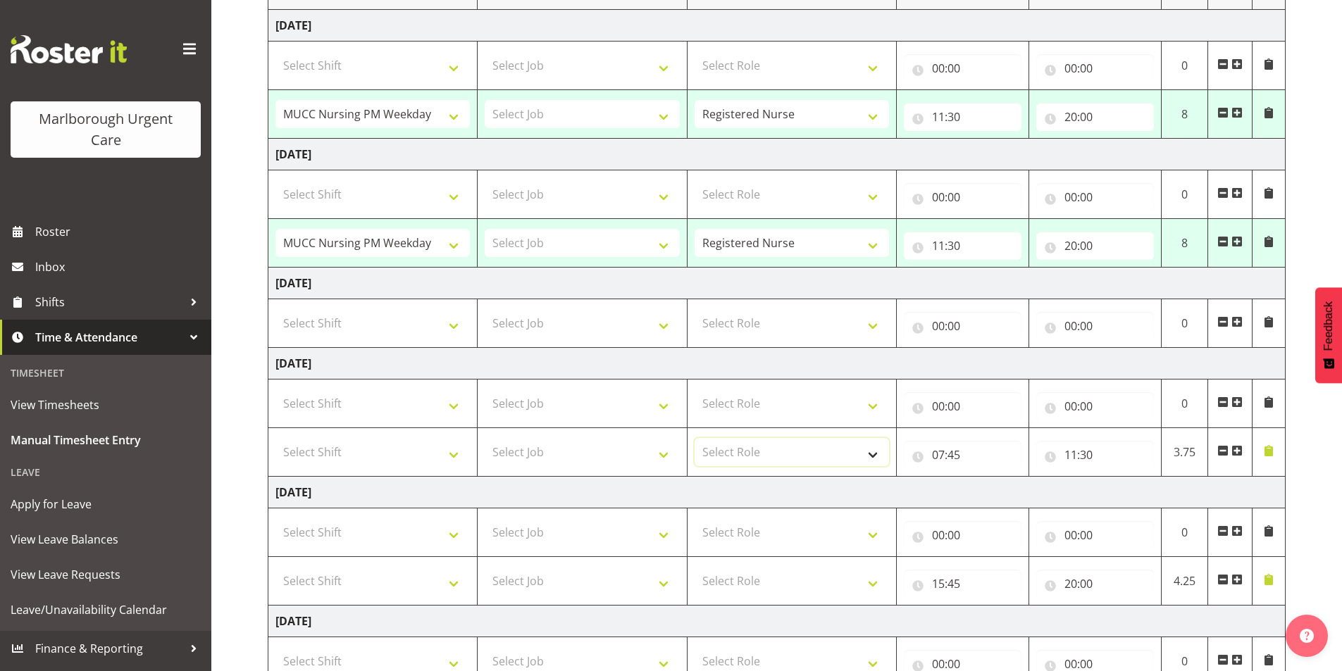
click at [870, 449] on select "Select Role Registered Nurse Weekend RN" at bounding box center [791, 452] width 194 height 28
select select "1554"
click at [694, 438] on select "Select Role Registered Nurse Weekend RN" at bounding box center [791, 452] width 194 height 28
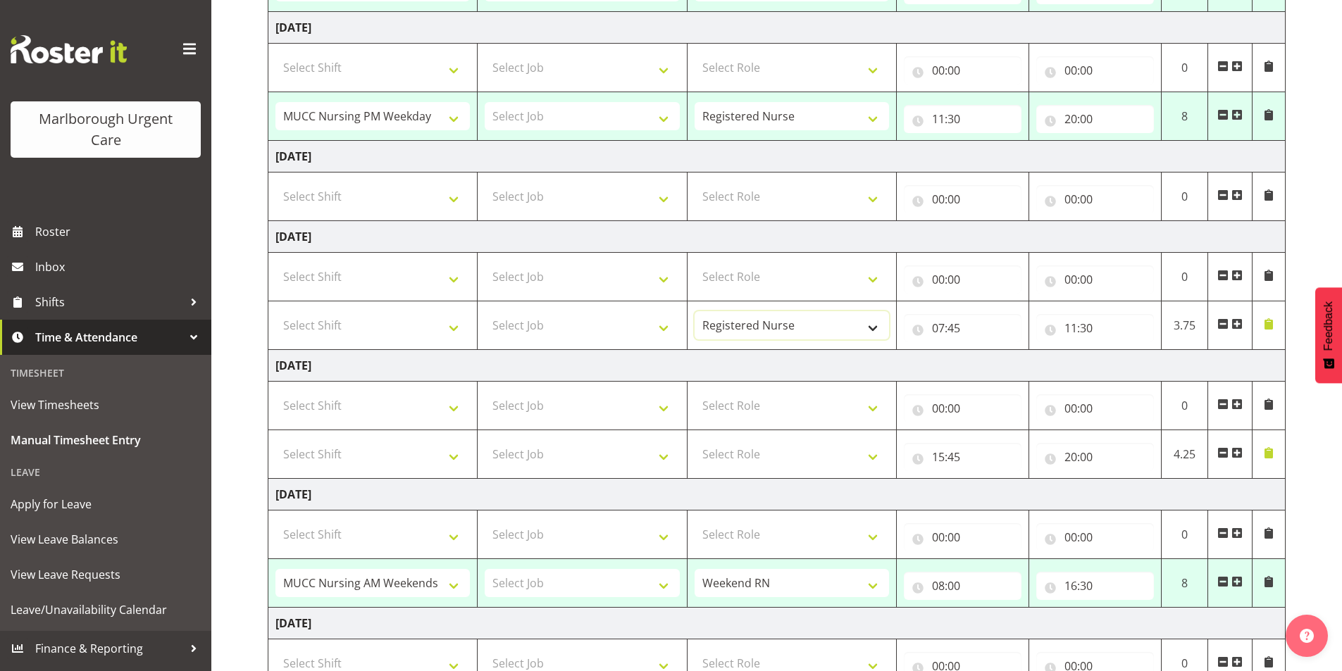
scroll to position [354, 0]
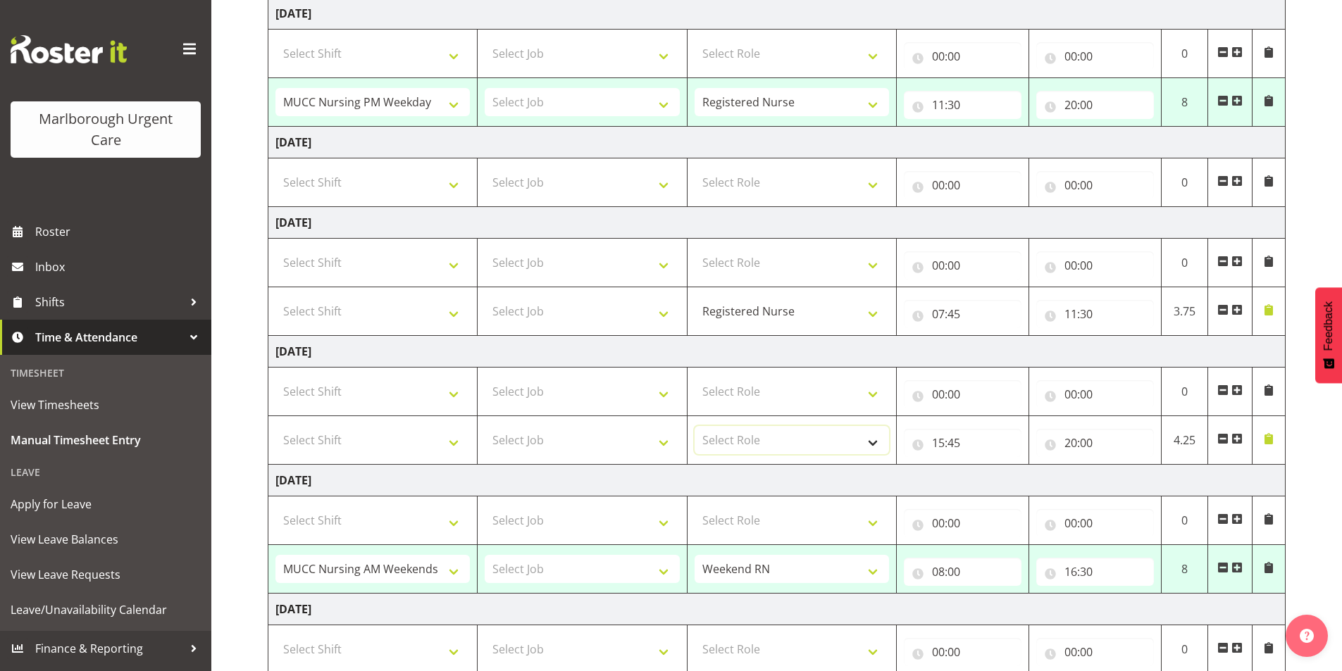
click at [876, 444] on select "Select Role Registered Nurse Weekend RN" at bounding box center [791, 440] width 194 height 28
select select "1554"
click at [694, 426] on select "Select Role Registered Nurse Weekend RN" at bounding box center [791, 440] width 194 height 28
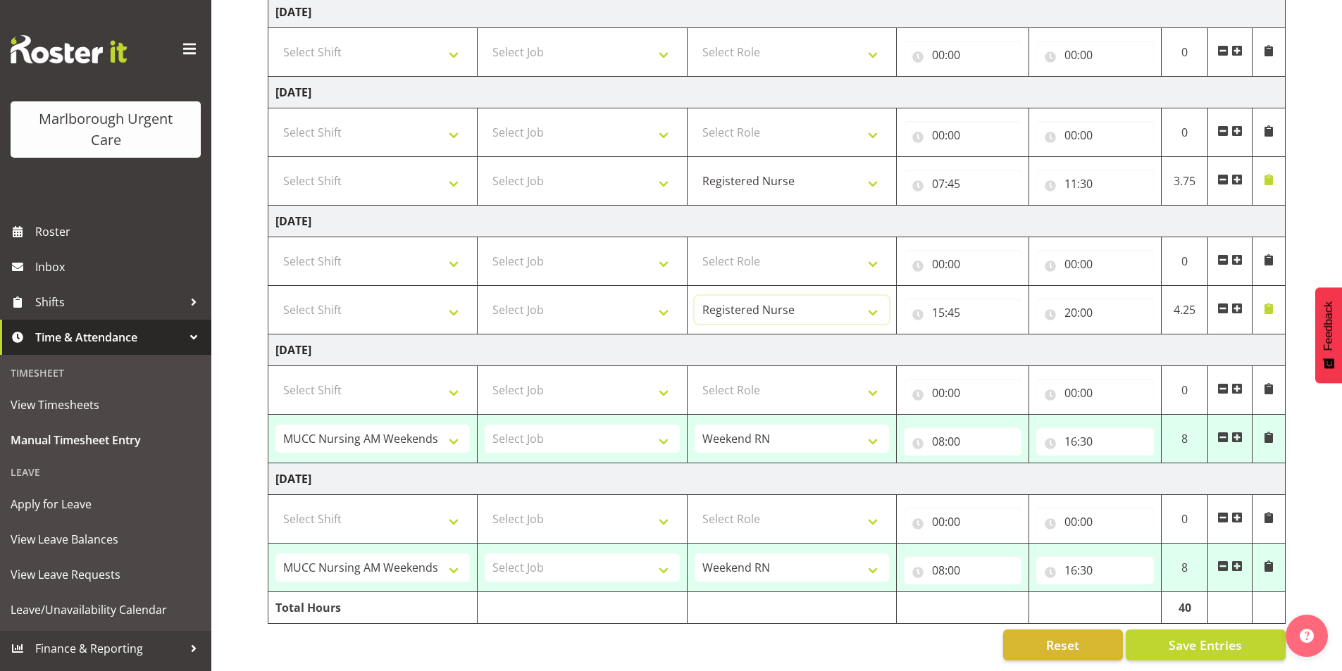
scroll to position [494, 0]
click at [1191, 641] on span "Save Entries" at bounding box center [1204, 645] width 73 height 18
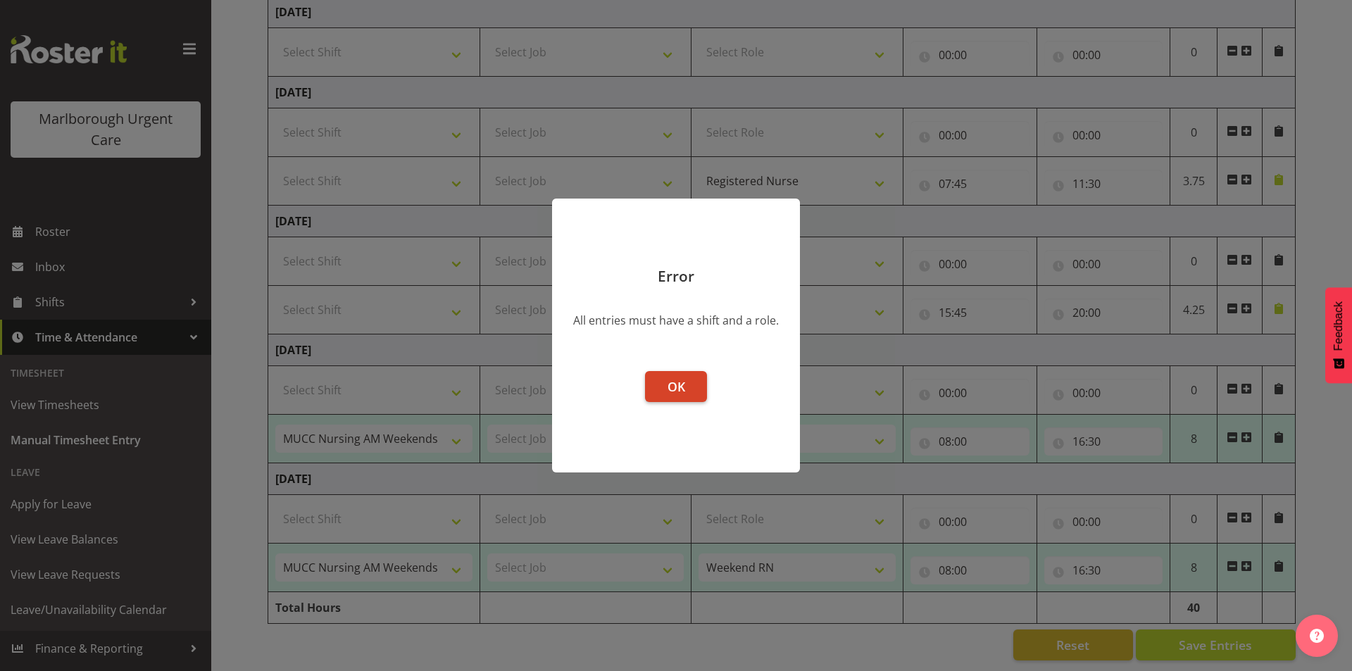
click at [682, 393] on span "OK" at bounding box center [677, 386] width 18 height 17
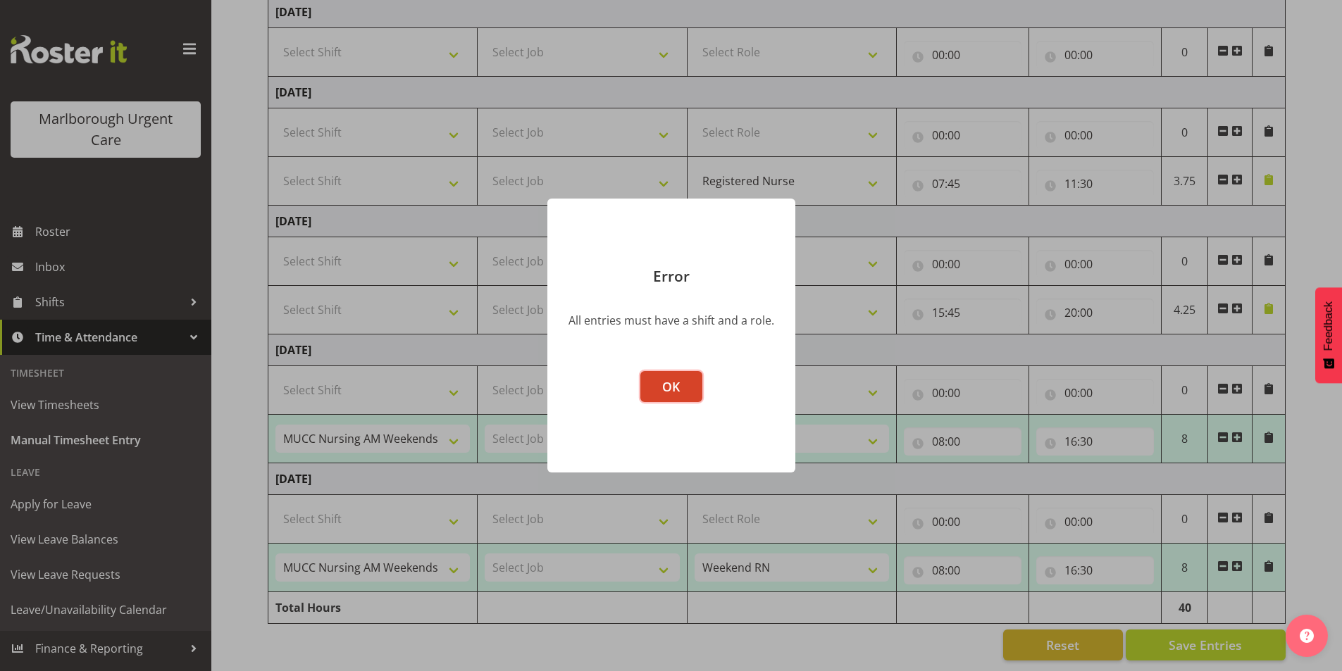
click at [663, 391] on span "OK" at bounding box center [671, 386] width 18 height 17
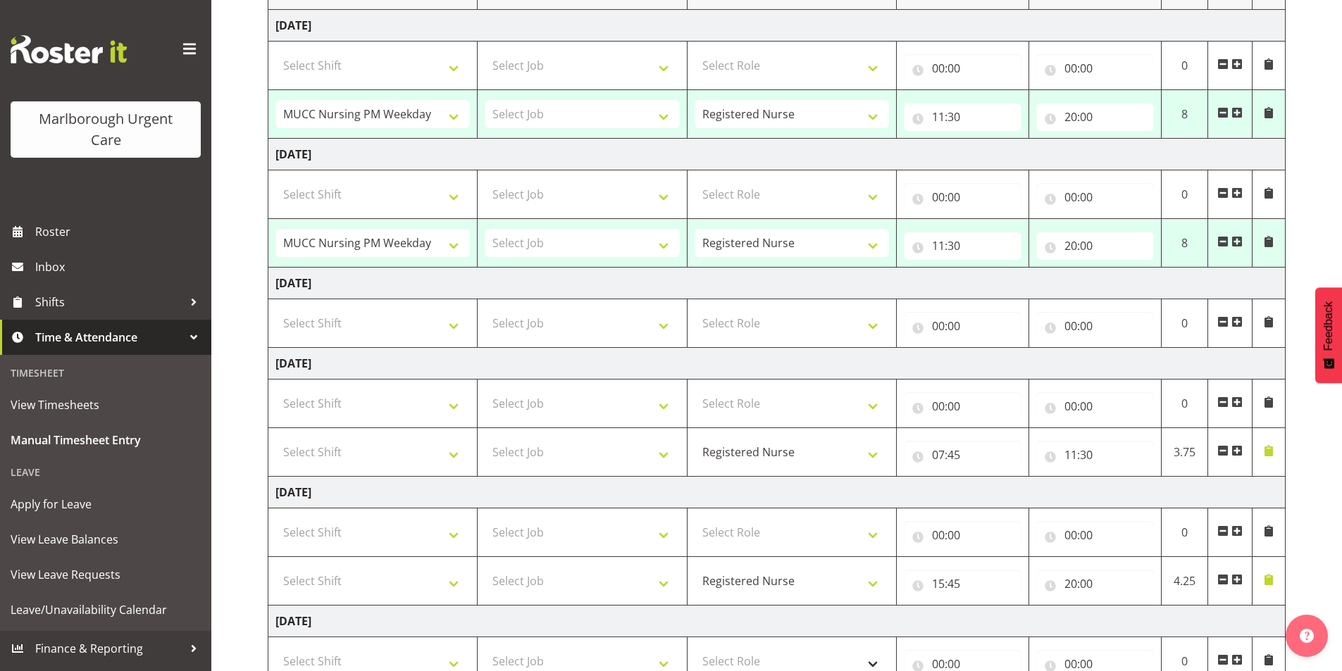
scroll to position [283, 0]
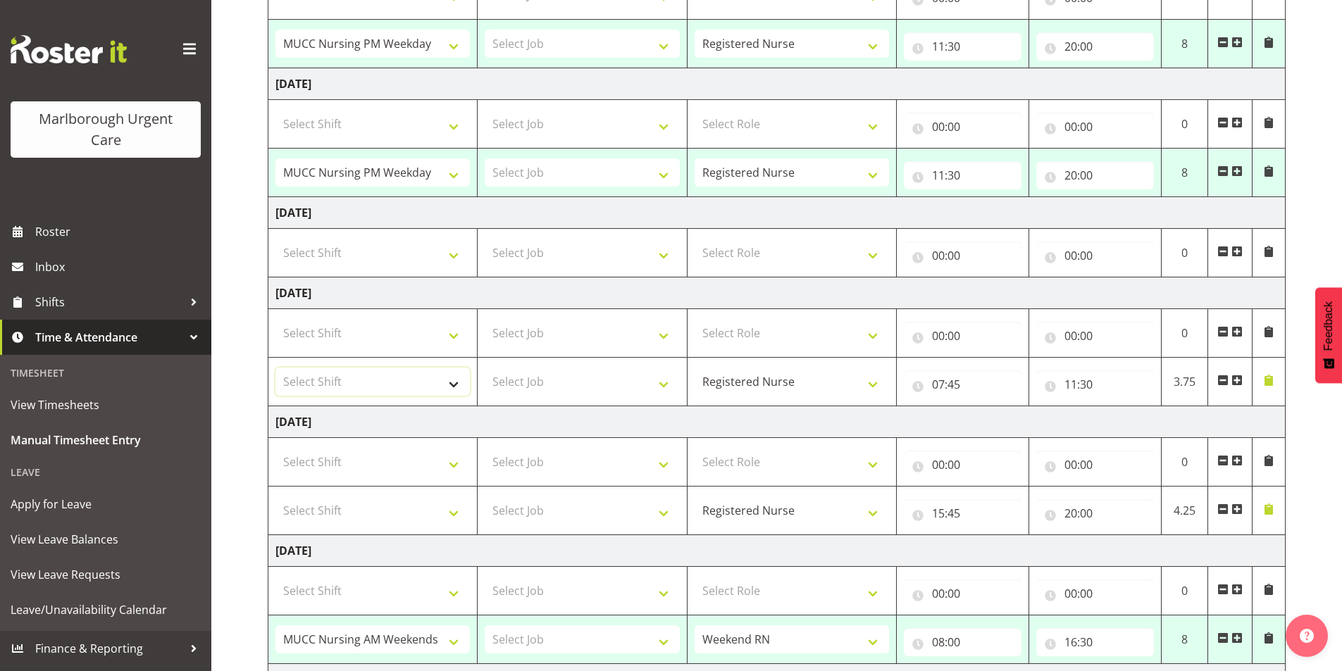
click at [442, 384] on select "Select Shift Casual Addition Casual Addition Casual Medical Officer Addition Ca…" at bounding box center [372, 382] width 194 height 28
select select "80939"
click at [275, 368] on select "Select Shift Casual Addition Casual Addition Casual Medical Officer Addition Ca…" at bounding box center [372, 382] width 194 height 28
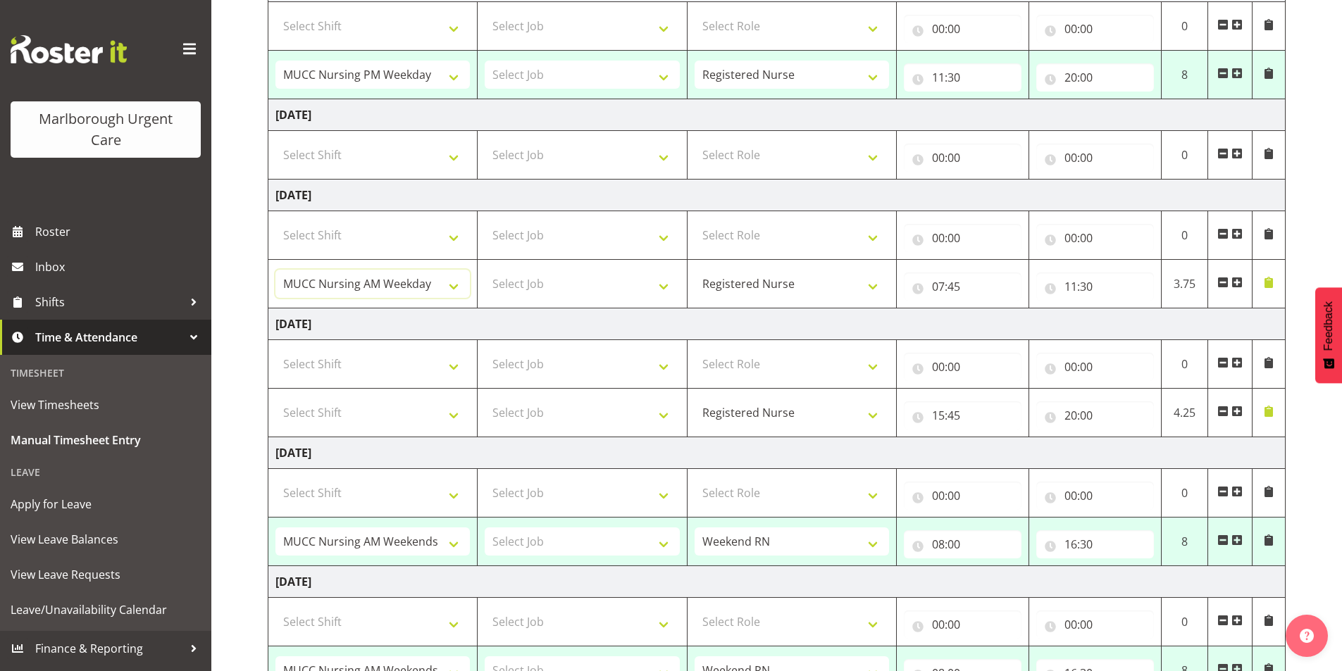
scroll to position [424, 0]
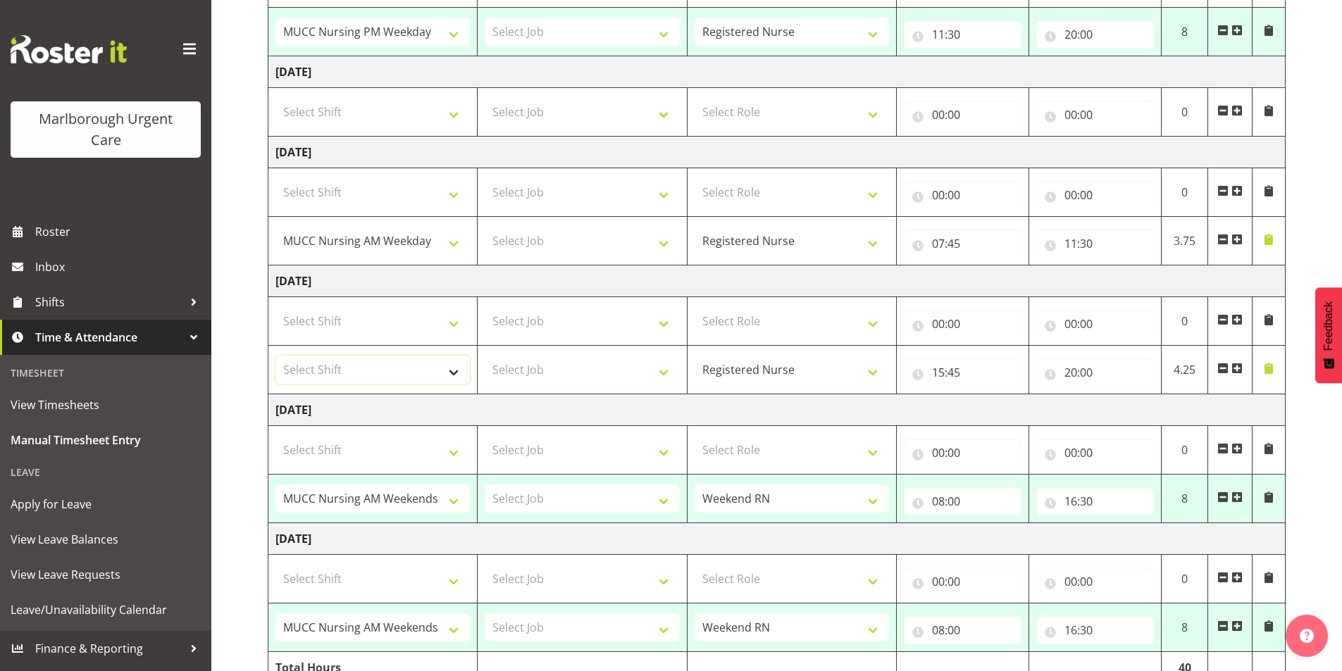
click at [354, 373] on select "Select Shift Casual Addition Casual Addition Casual Medical Officer Addition Ca…" at bounding box center [372, 370] width 194 height 28
select select "80893"
click at [275, 356] on select "Select Shift Casual Addition Casual Addition Casual Medical Officer Addition Ca…" at bounding box center [372, 370] width 194 height 28
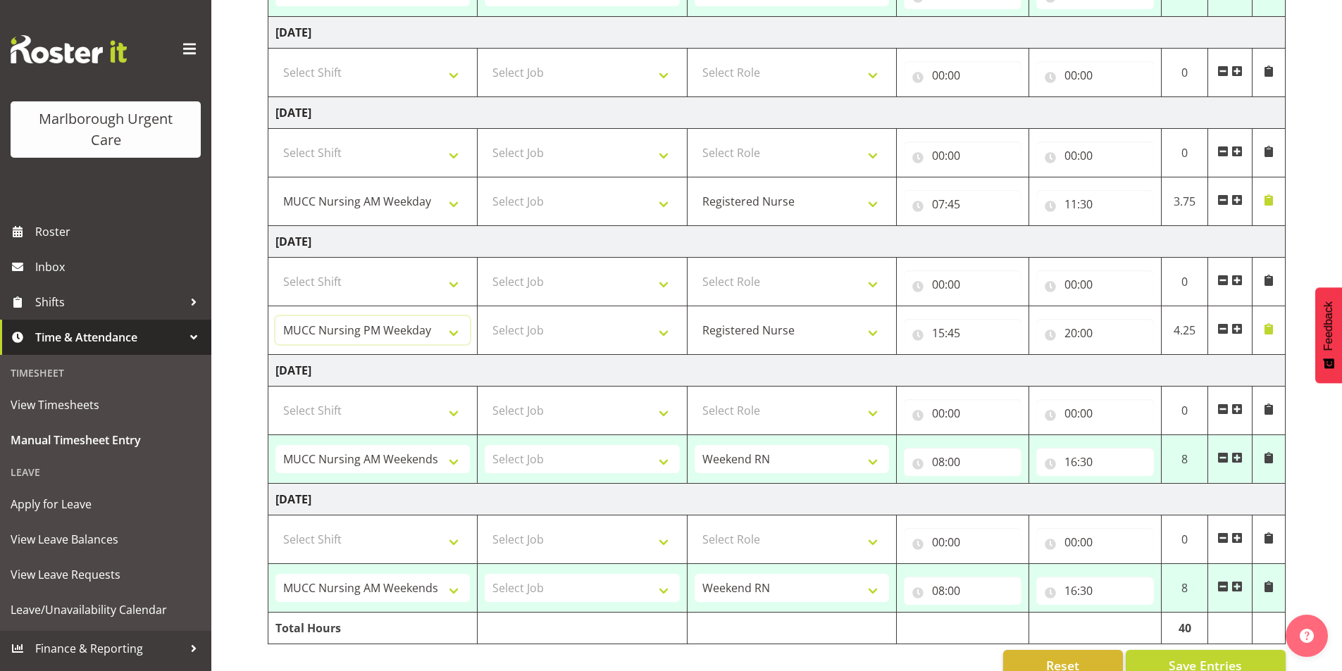
scroll to position [494, 0]
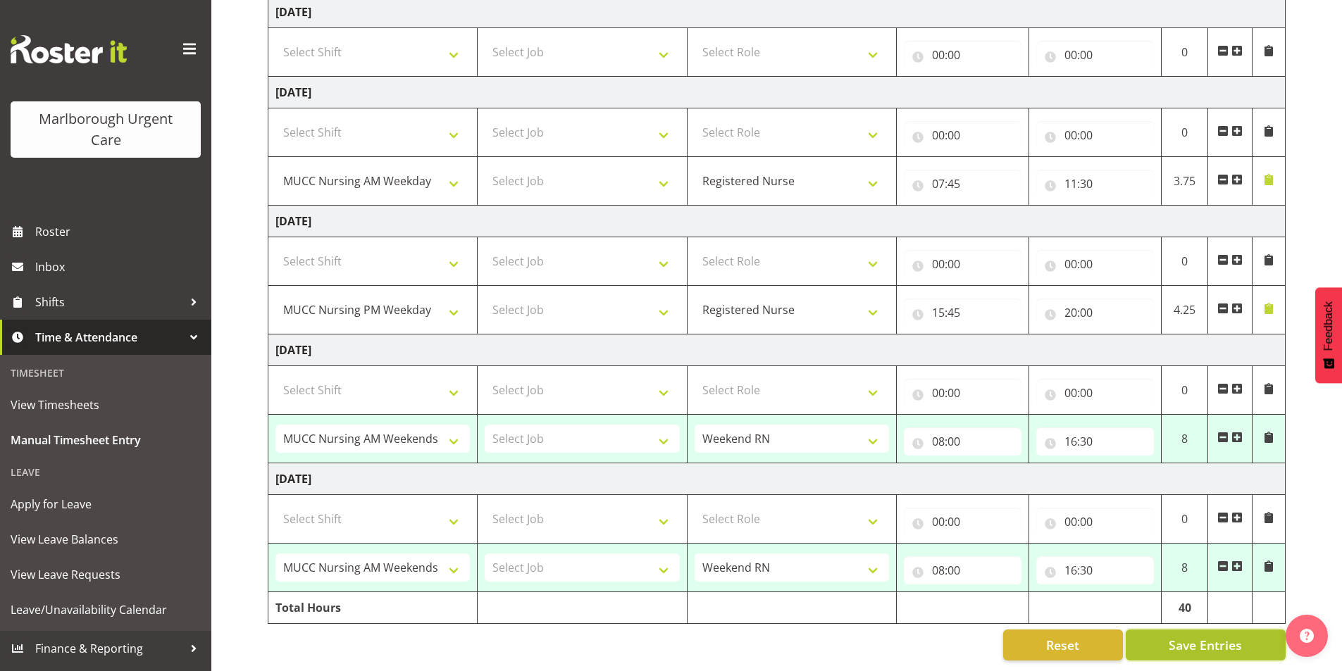
click at [1194, 644] on button "Save Entries" at bounding box center [1205, 645] width 160 height 31
select select "80893"
type input "11:30"
type input "20:00"
select select "80893"
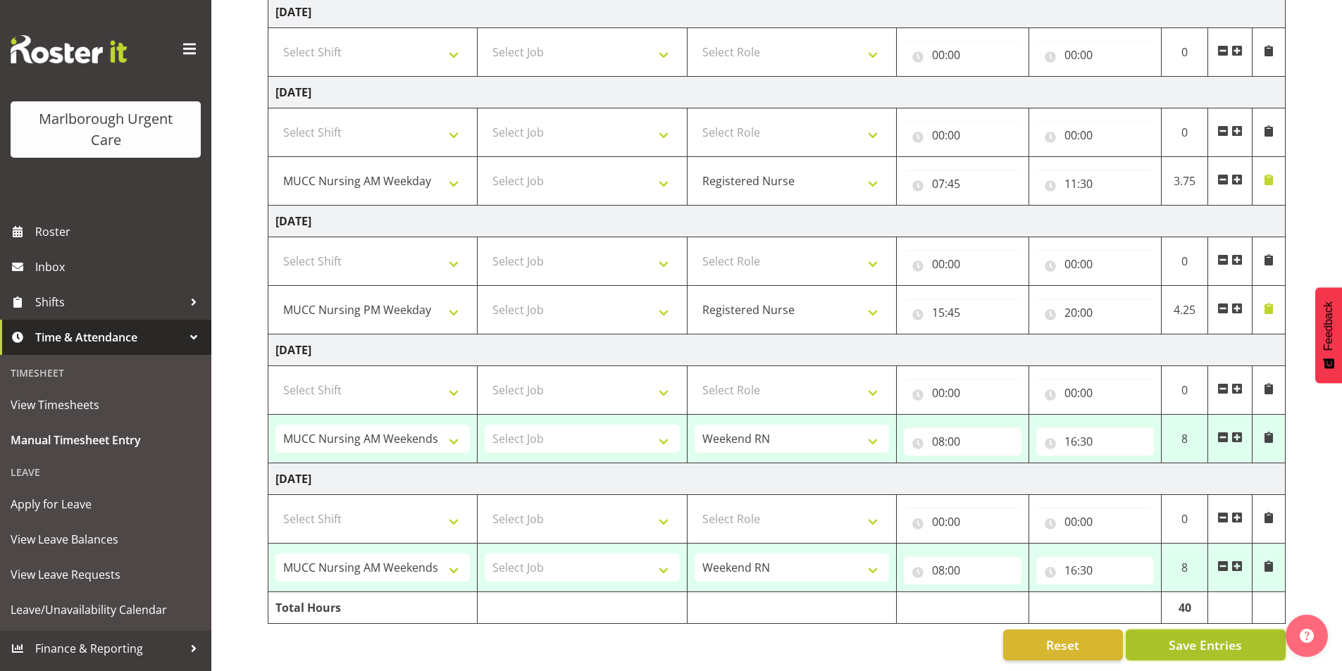
type input "11:30"
type input "20:00"
select select "80939"
type input "07:45"
type input "11:30"
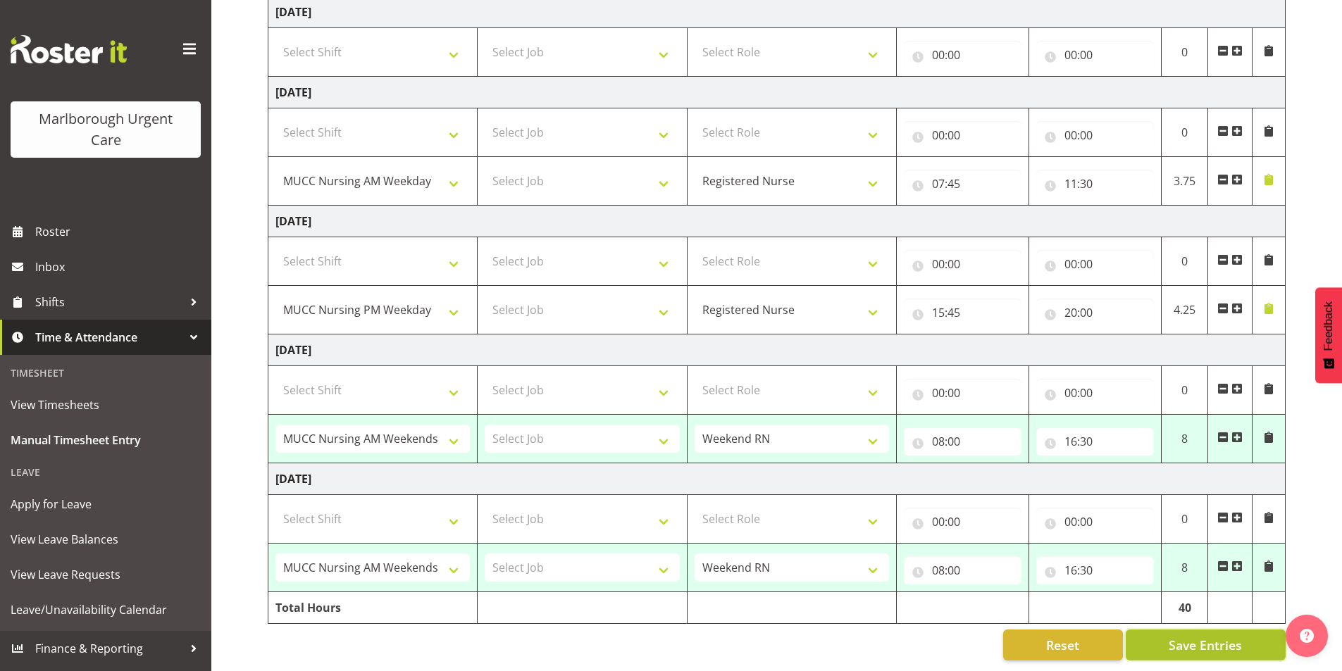
select select "80893"
type input "15:45"
type input "20:00"
select select "80894"
select select "1562"
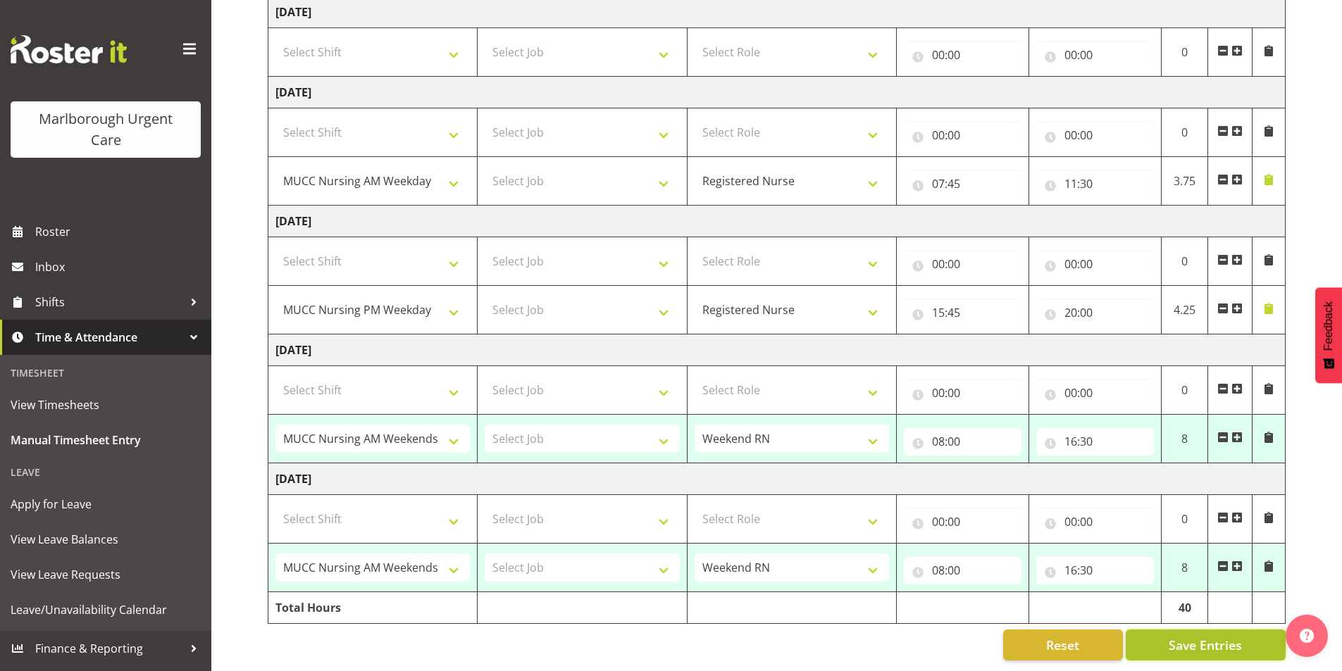
type input "08:00"
type input "16:30"
select select "80894"
select select "1562"
type input "08:00"
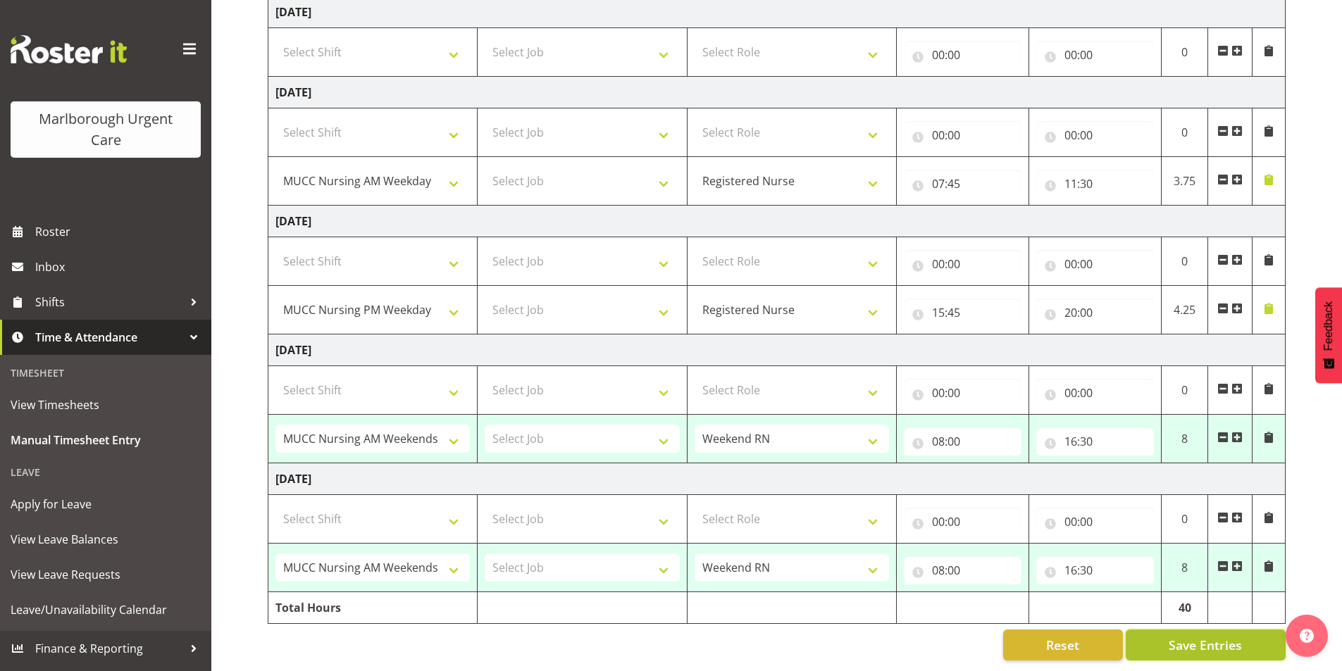
type input "16:30"
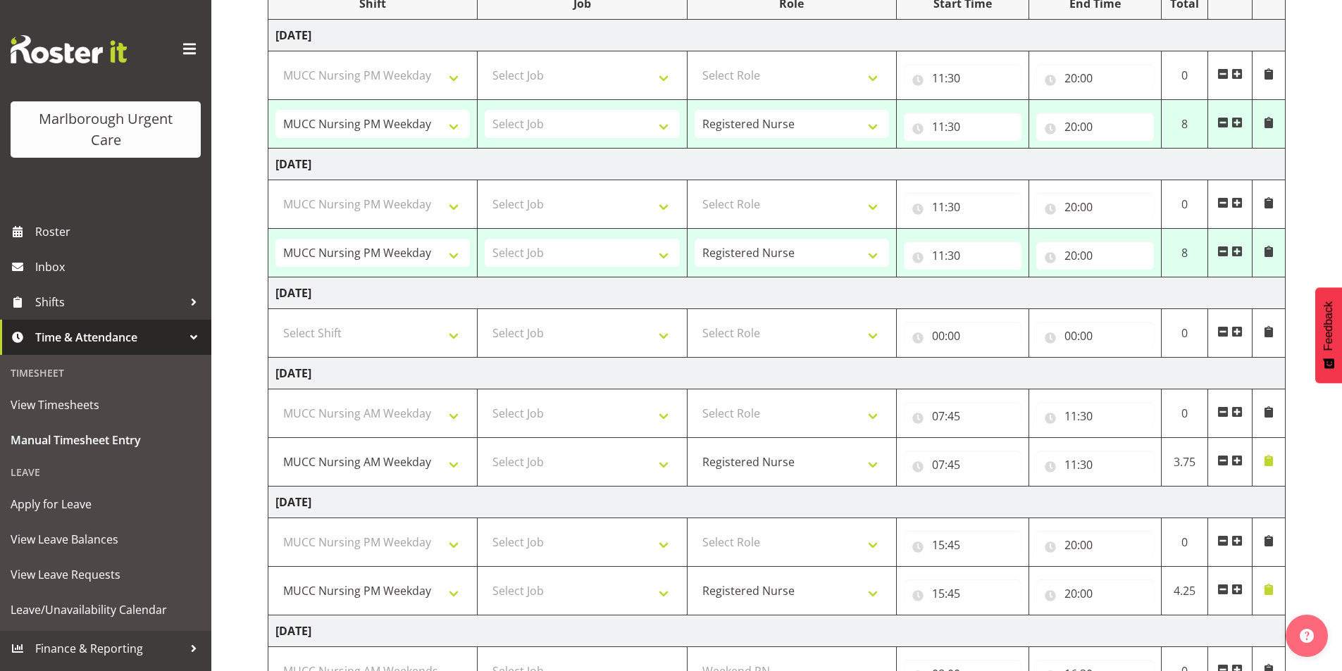
select select "80893"
select select "80939"
select select "80893"
select select "80894"
select select "1562"
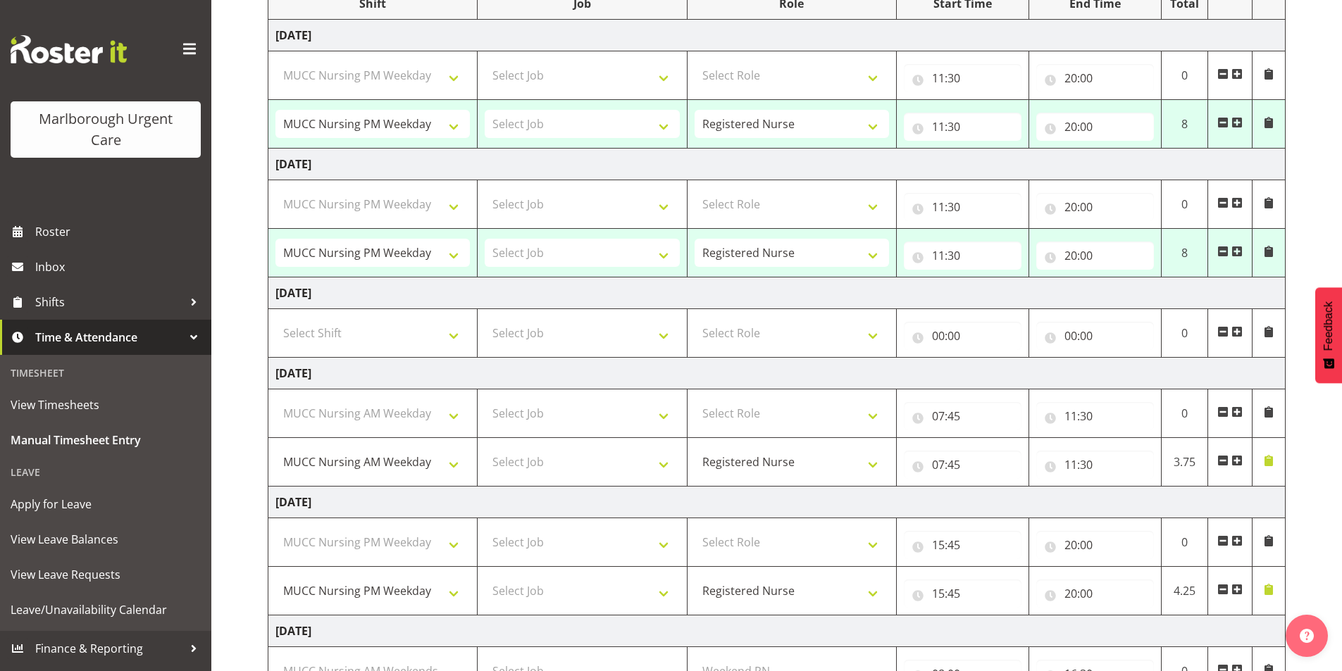
select select "80894"
select select "1562"
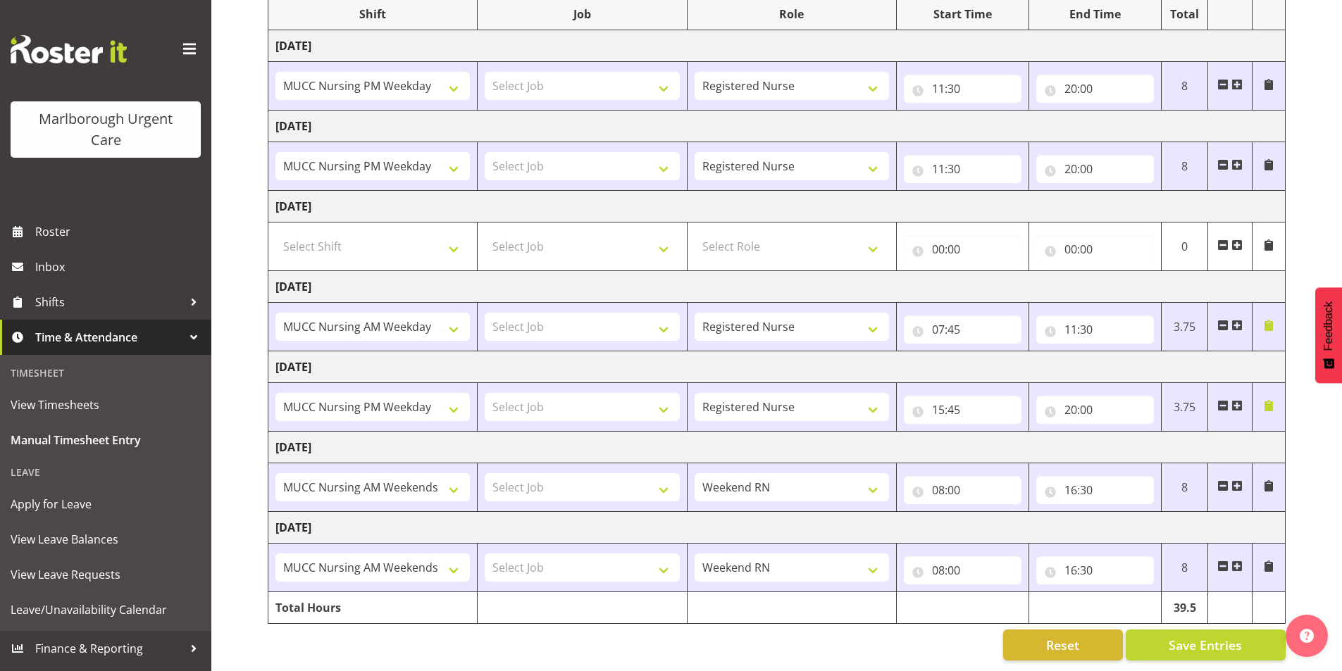
click at [1268, 400] on span at bounding box center [1268, 405] width 11 height 11
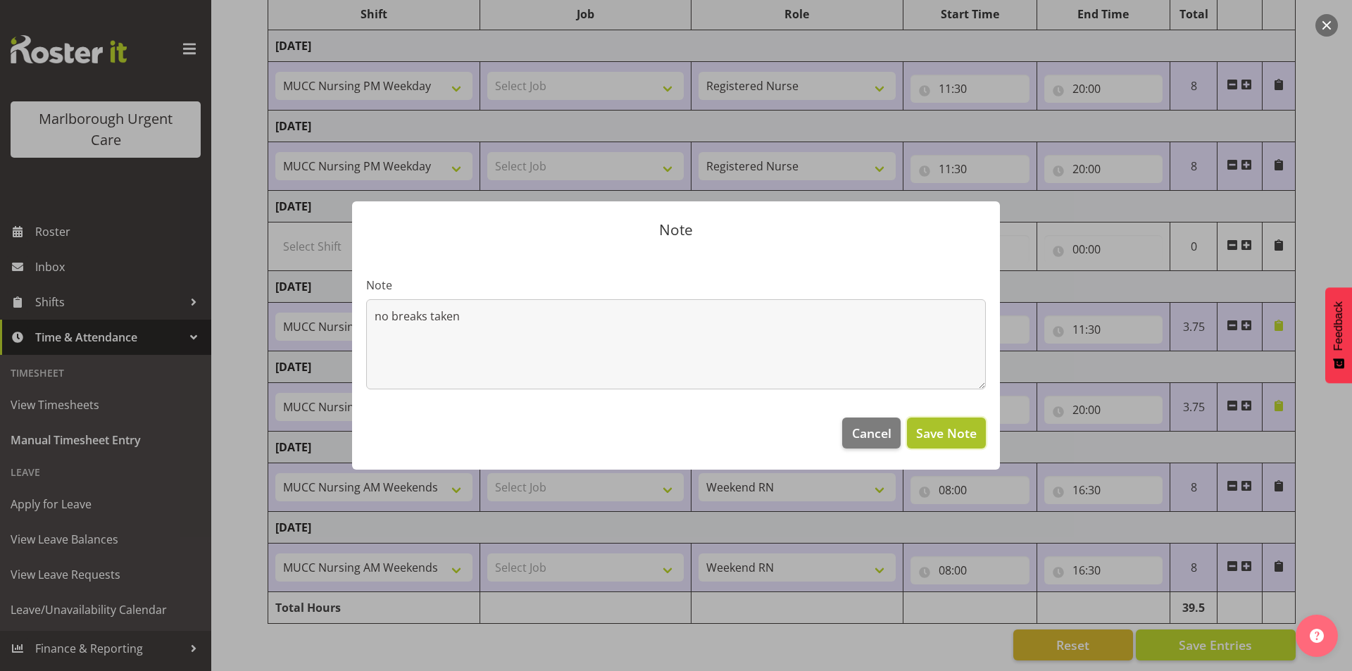
click at [959, 440] on span "Save Note" at bounding box center [946, 433] width 61 height 18
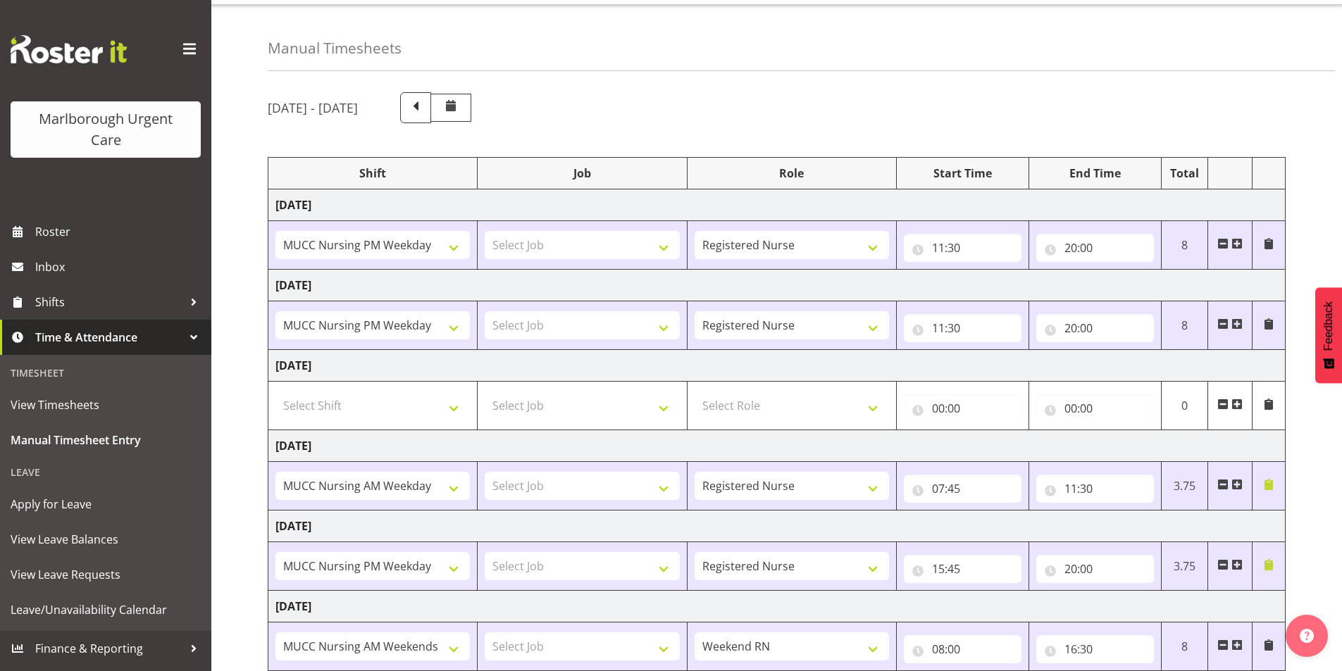
scroll to position [0, 0]
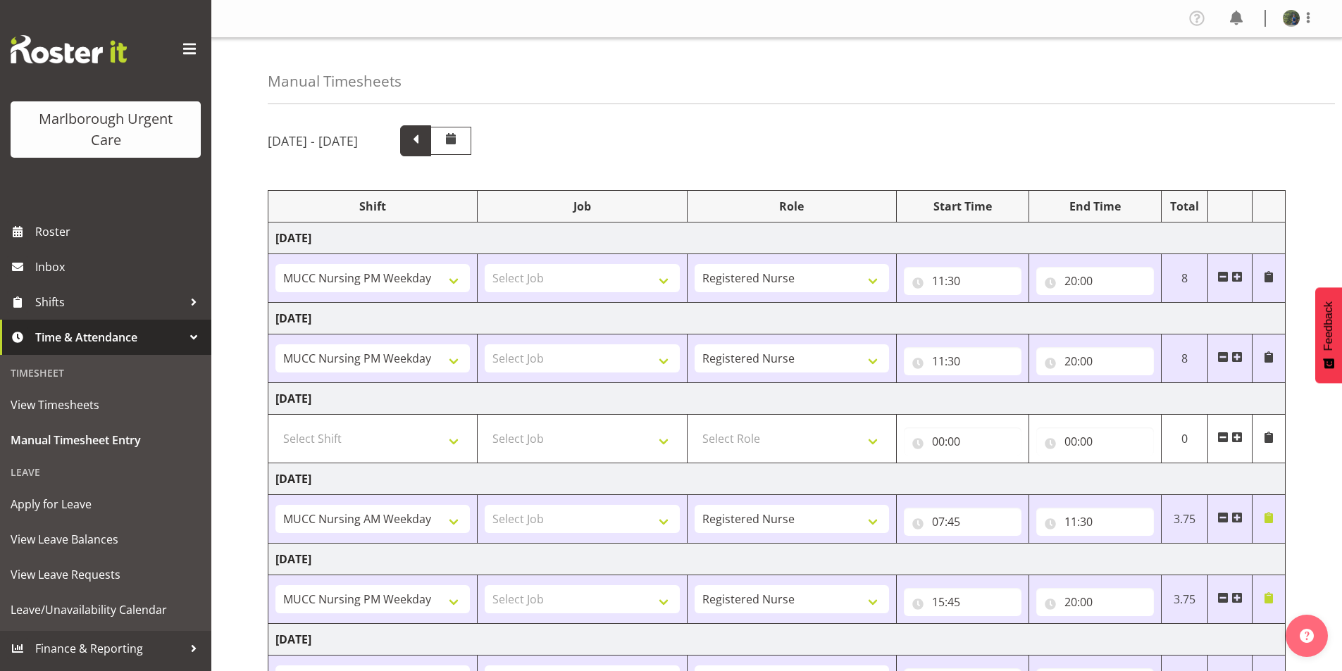
click at [425, 141] on span at bounding box center [415, 139] width 18 height 18
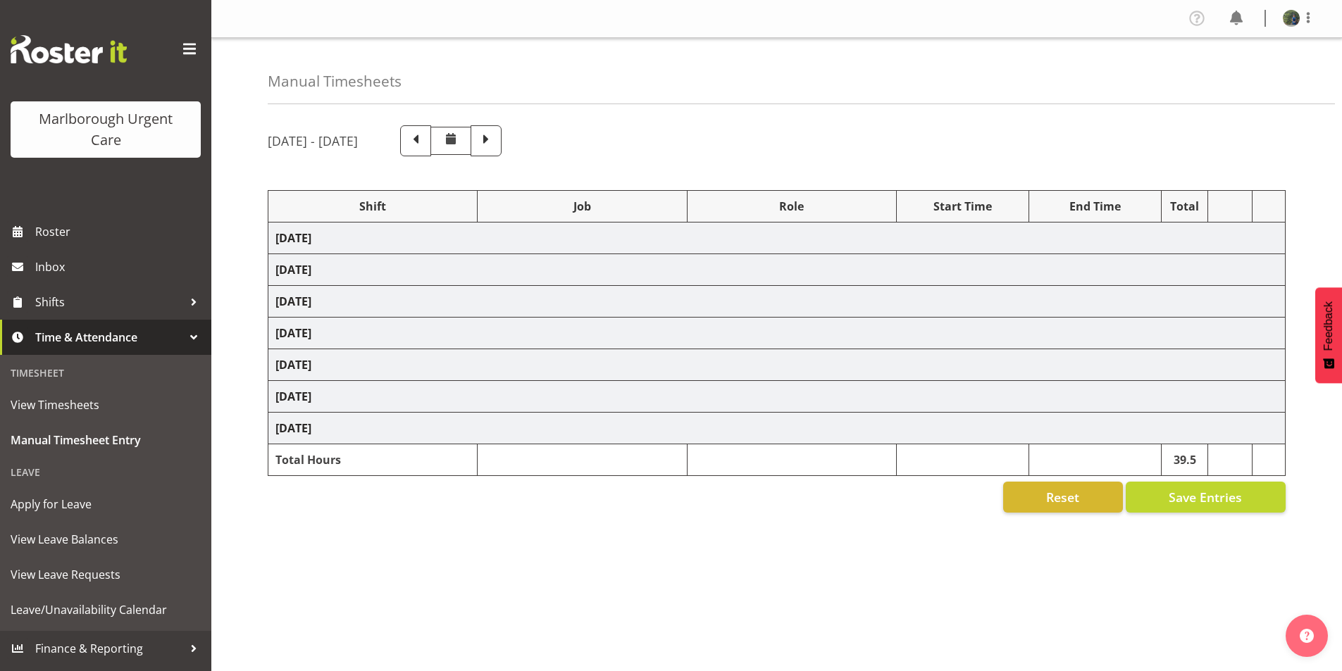
select select "80892"
select select "80893"
select select "80894"
select select "1562"
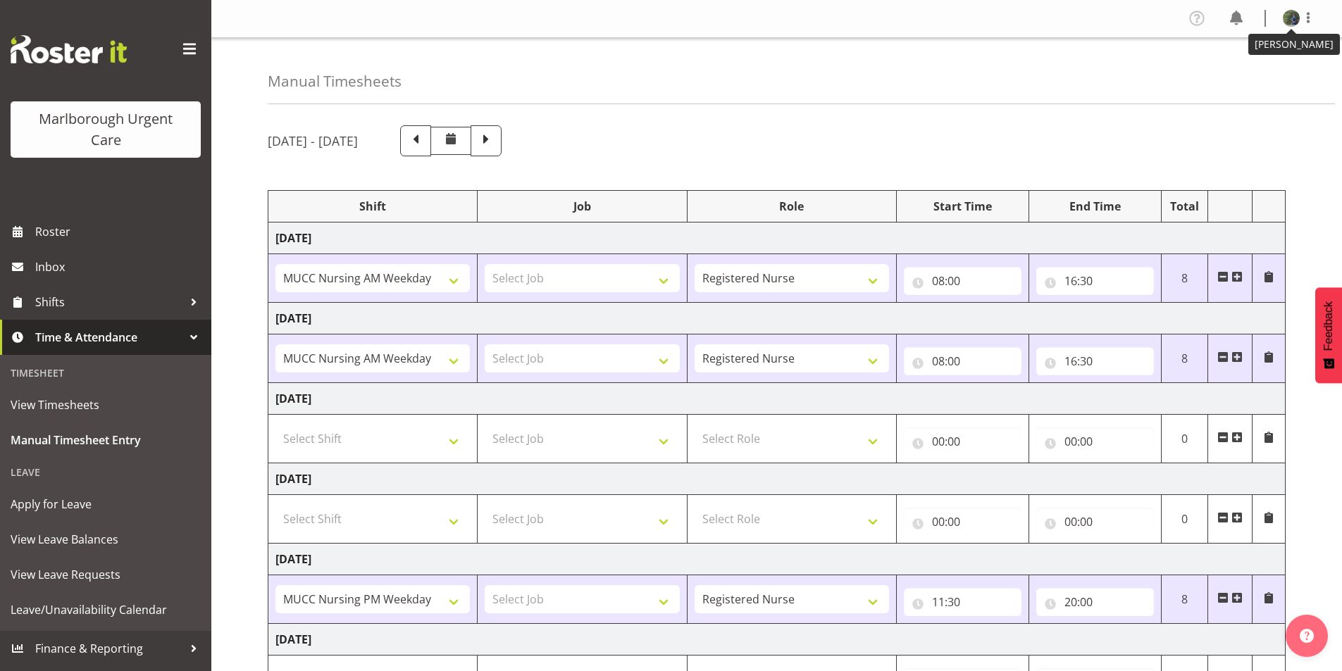
click at [1284, 17] on img at bounding box center [1290, 18] width 17 height 17
click at [1241, 70] on link "Log Out" at bounding box center [1248, 73] width 135 height 25
